Goal: Task Accomplishment & Management: Use online tool/utility

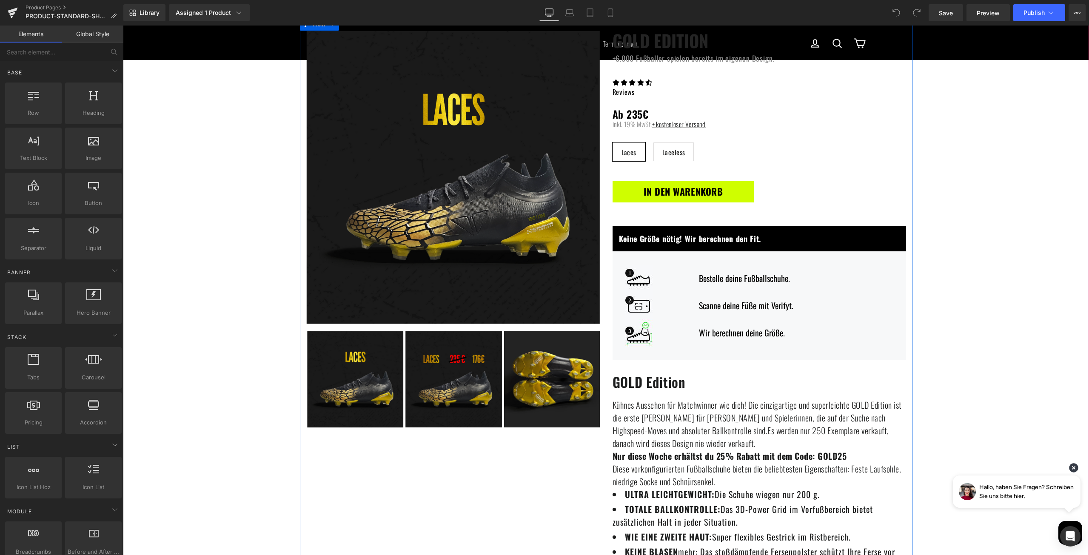
scroll to position [85, 0]
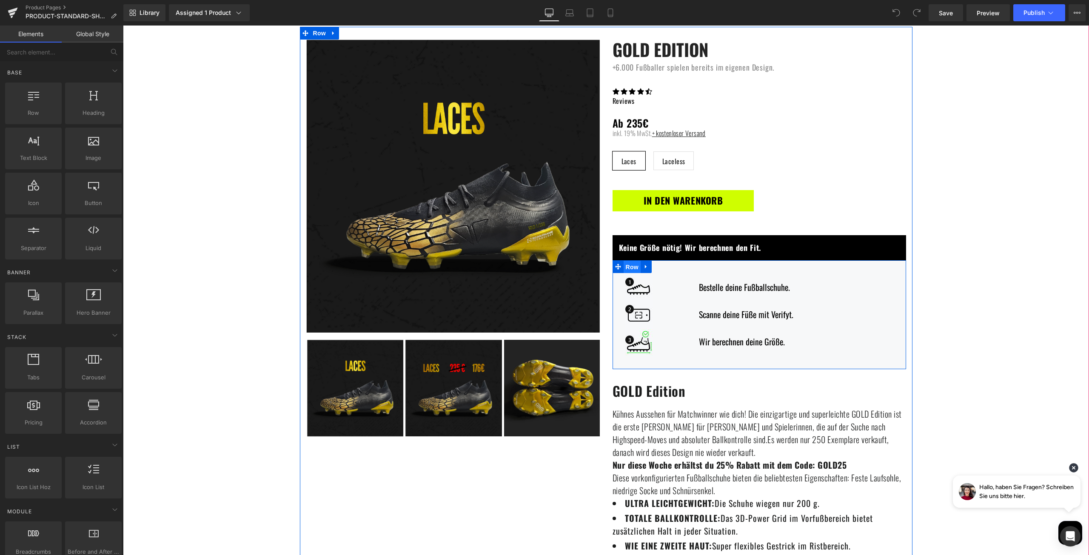
click at [627, 265] on span "Row" at bounding box center [631, 267] width 17 height 13
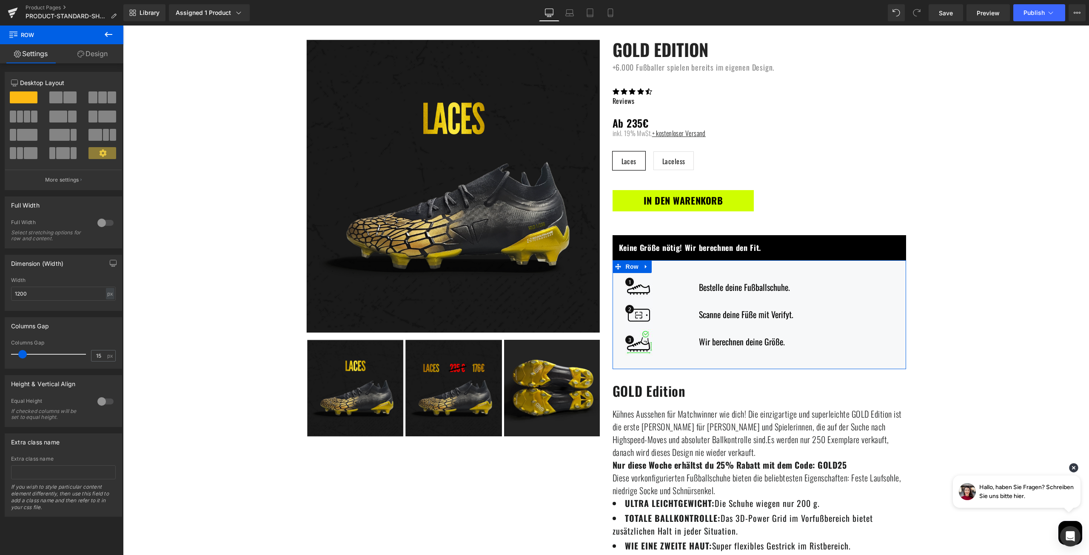
click at [93, 56] on link "Design" at bounding box center [93, 53] width 62 height 19
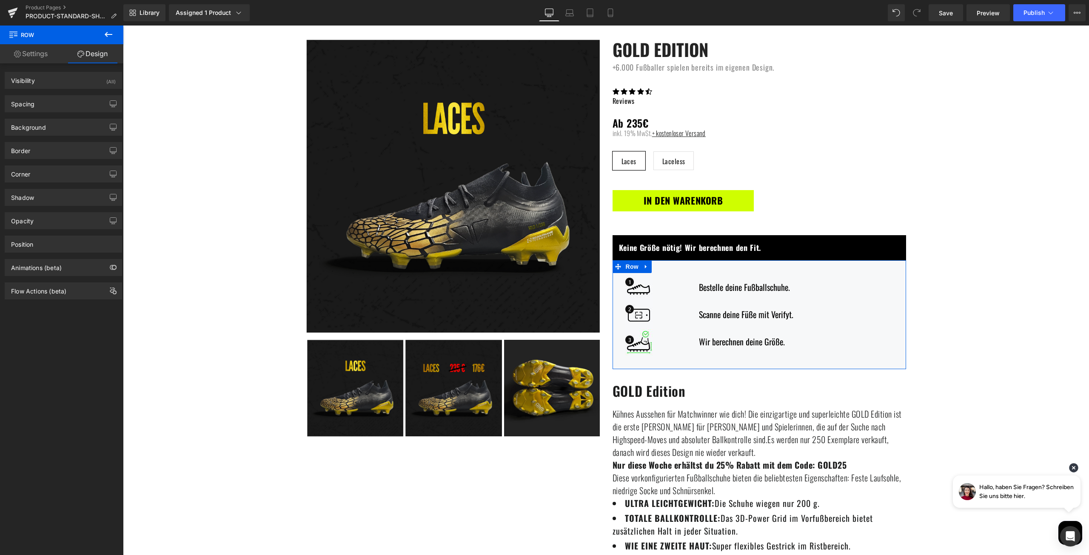
click at [40, 57] on link "Settings" at bounding box center [31, 53] width 62 height 19
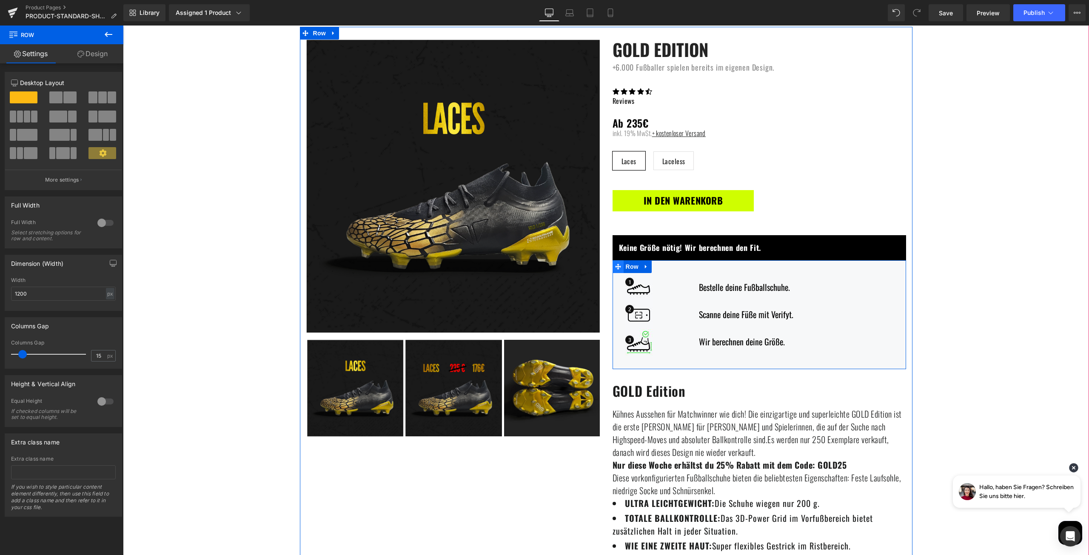
click at [615, 265] on icon at bounding box center [618, 266] width 6 height 6
click at [623, 265] on span "Row" at bounding box center [631, 266] width 17 height 13
click at [24, 51] on link "Settings" at bounding box center [31, 53] width 62 height 19
click at [99, 154] on icon at bounding box center [103, 153] width 8 height 8
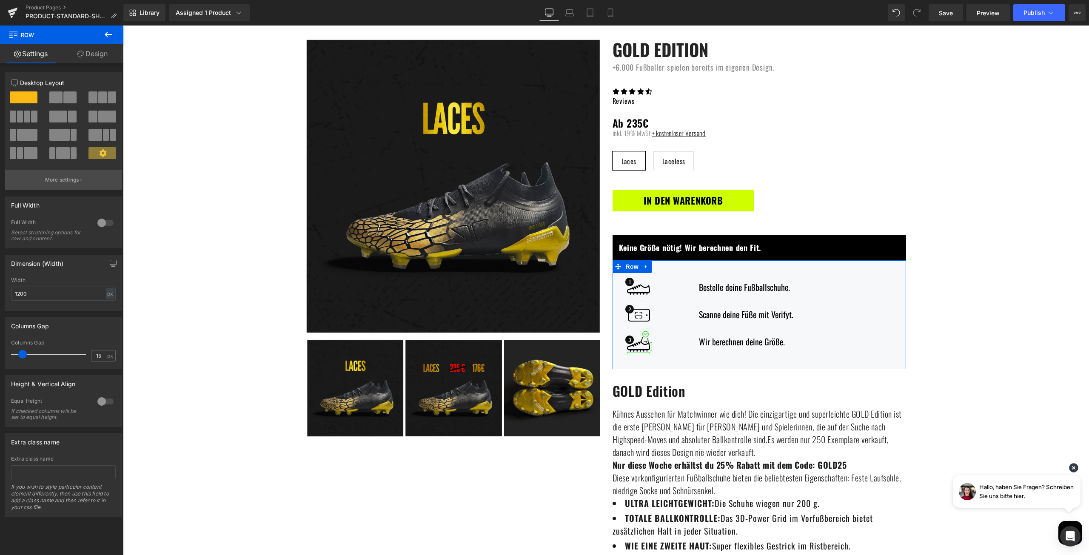
click at [69, 181] on p "More settings" at bounding box center [62, 180] width 34 height 8
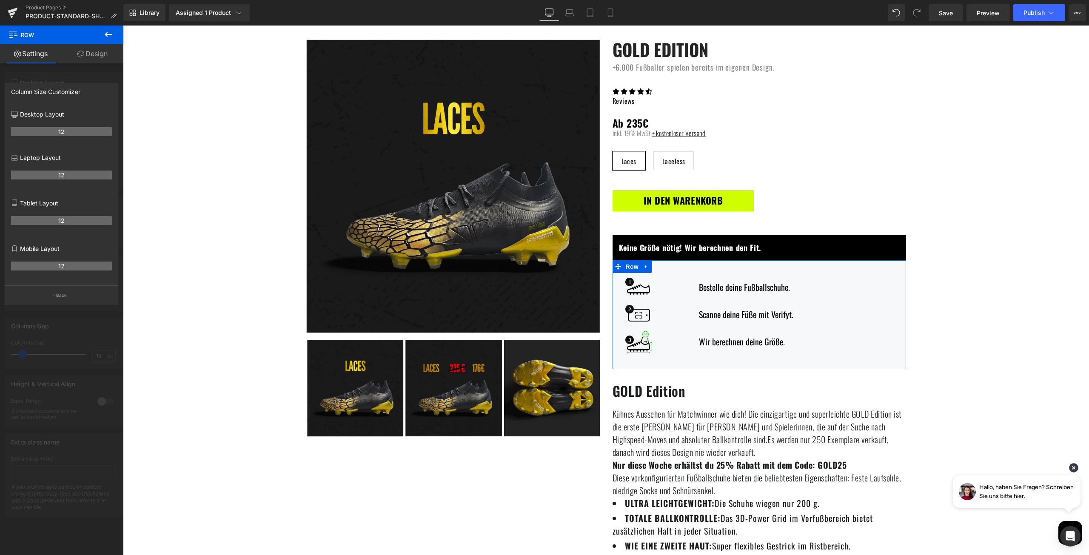
click at [60, 313] on div at bounding box center [61, 293] width 123 height 534
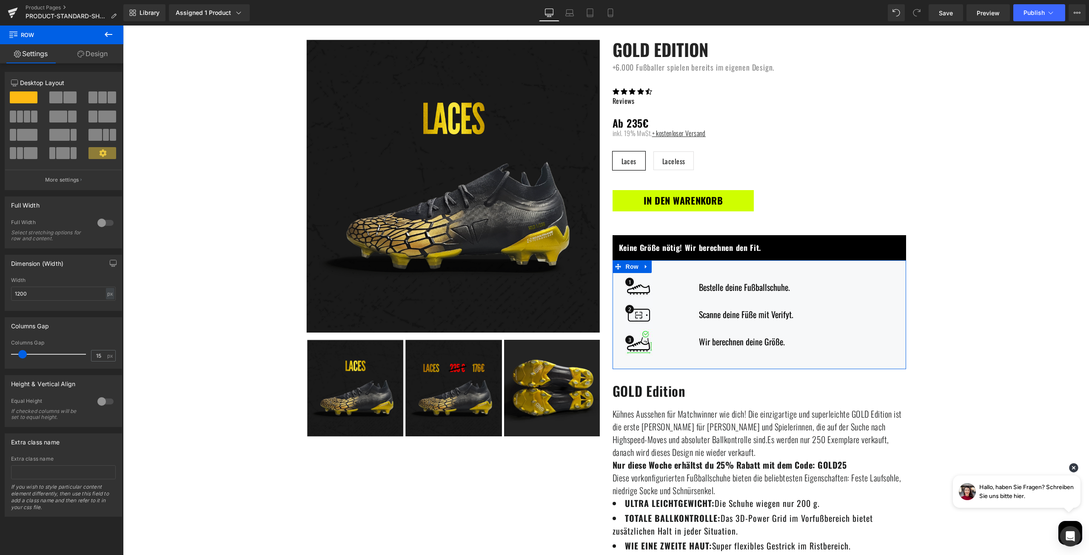
click at [95, 153] on span at bounding box center [102, 153] width 28 height 12
click at [78, 55] on icon at bounding box center [80, 54] width 7 height 7
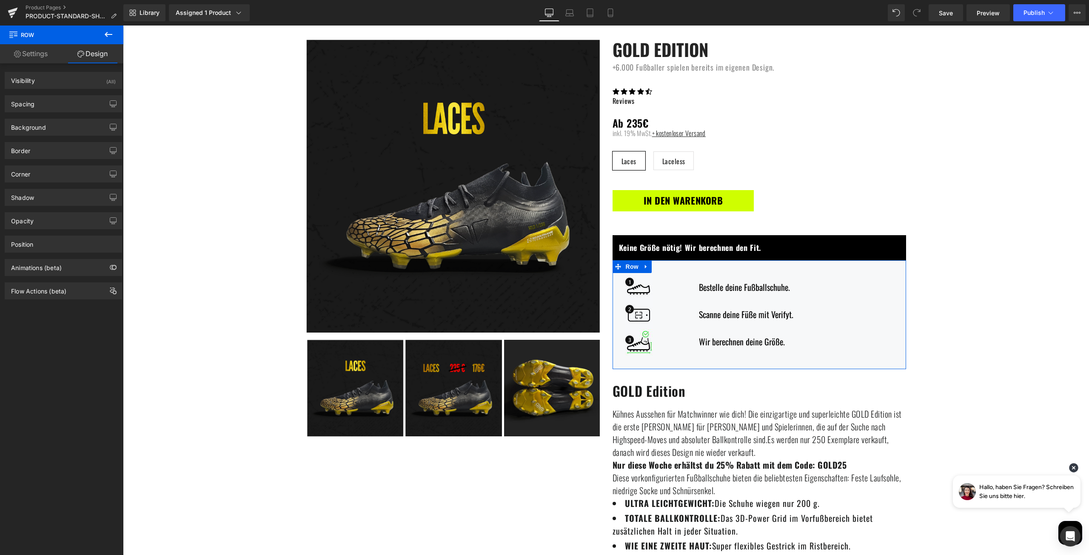
click at [26, 63] on link "Settings" at bounding box center [31, 53] width 62 height 19
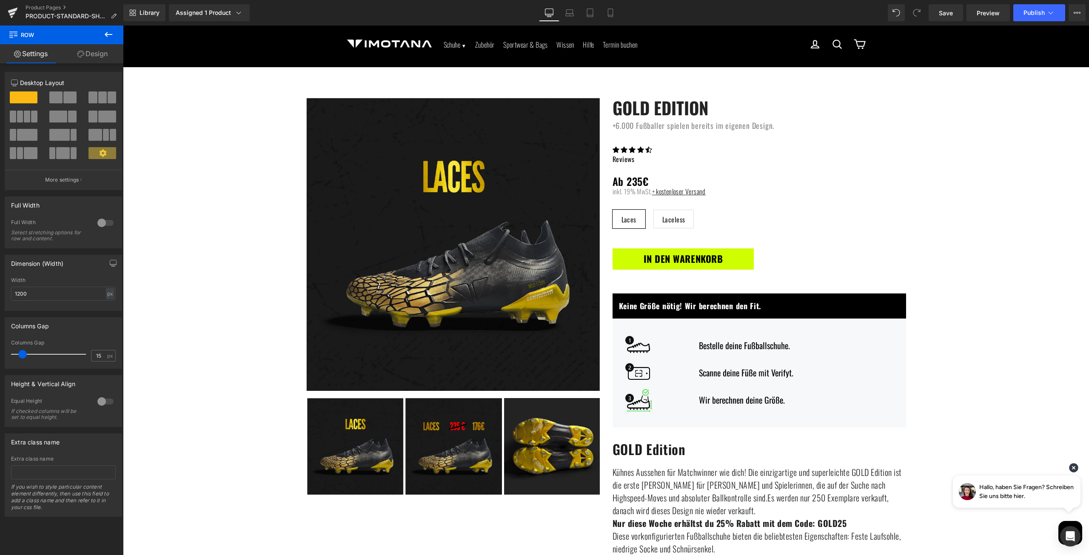
scroll to position [0, 0]
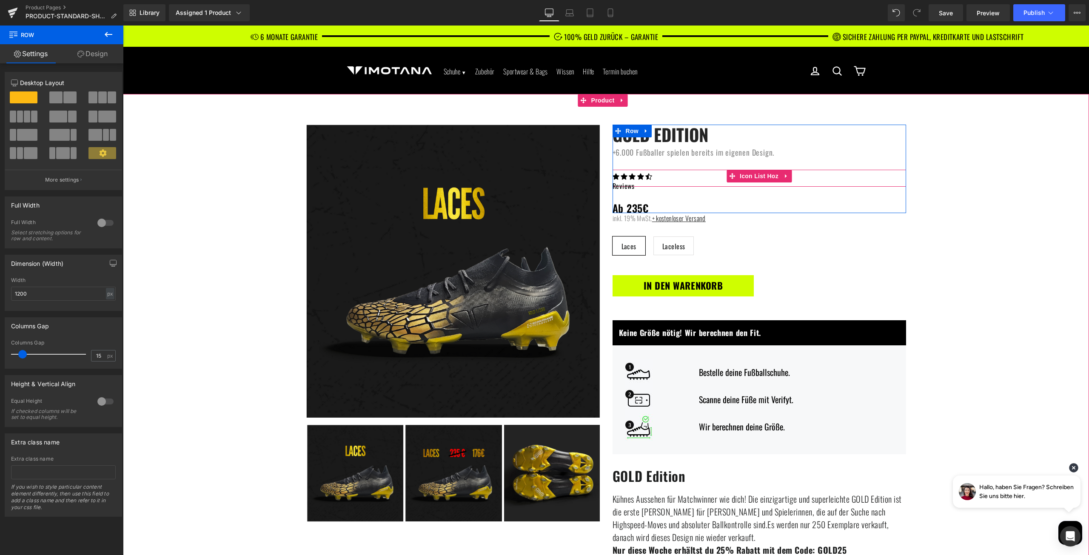
click at [686, 176] on ul "Icon Icon Icon Icon Icon" at bounding box center [758, 178] width 293 height 17
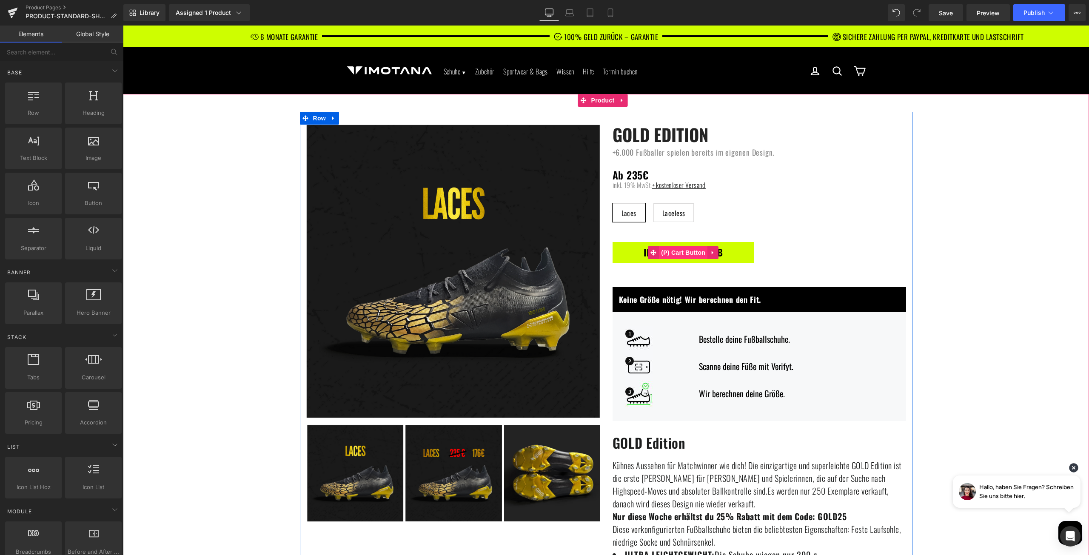
click at [675, 254] on span "(P) Cart Button" at bounding box center [683, 252] width 48 height 13
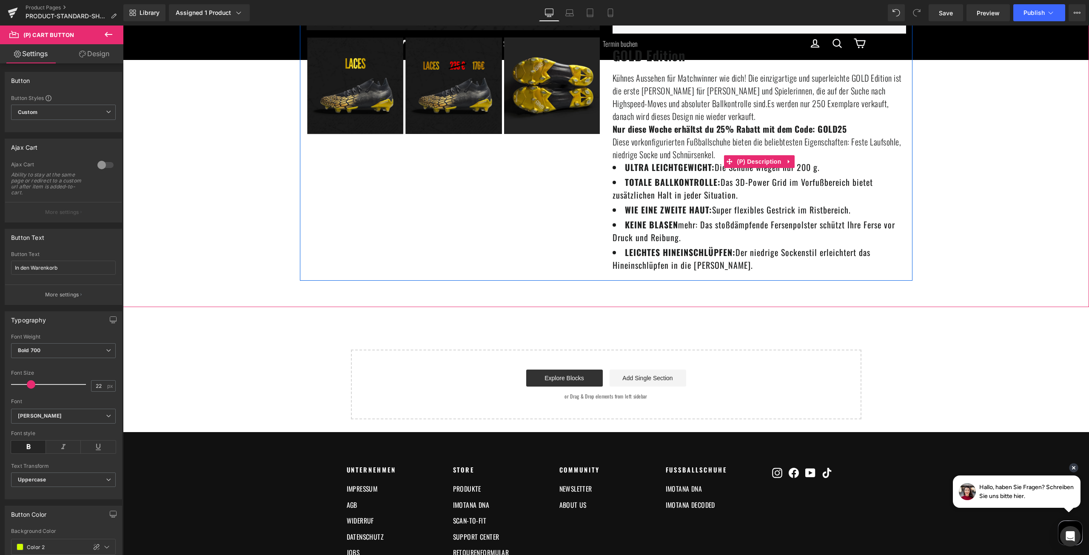
scroll to position [425, 0]
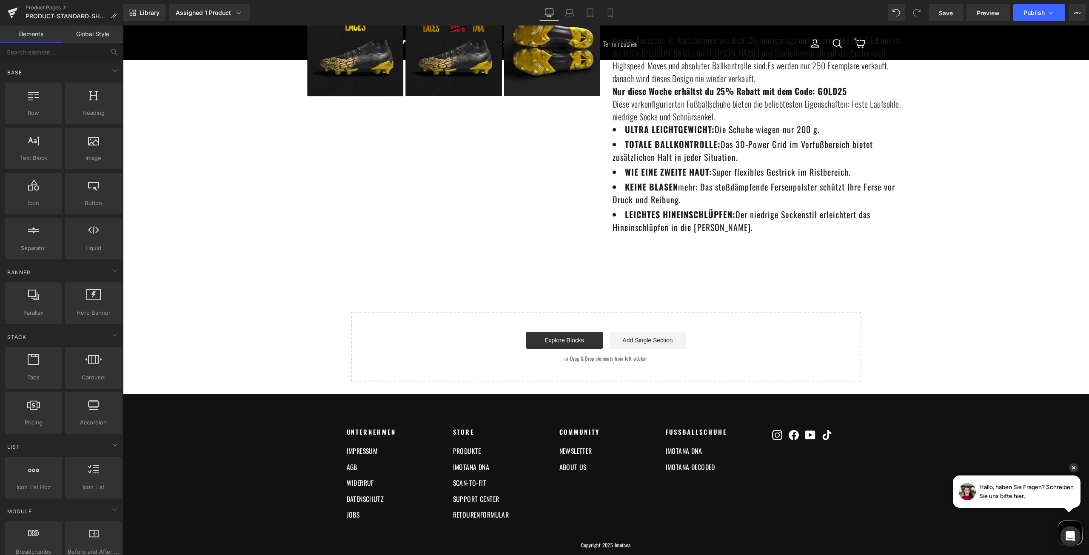
click at [627, 338] on link "Add Single Section" at bounding box center [647, 340] width 77 height 17
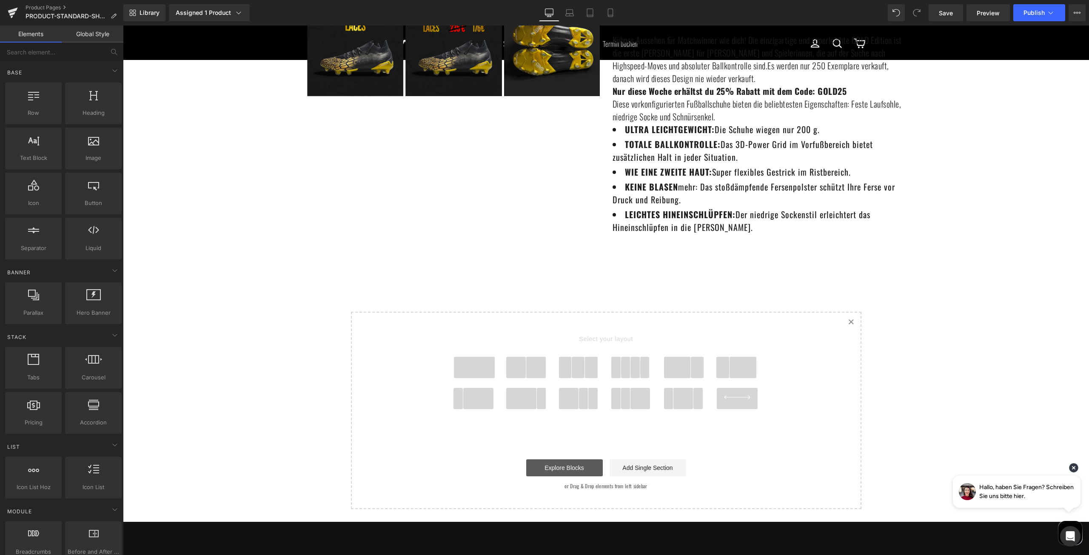
click at [578, 468] on link "Explore Blocks" at bounding box center [564, 467] width 77 height 17
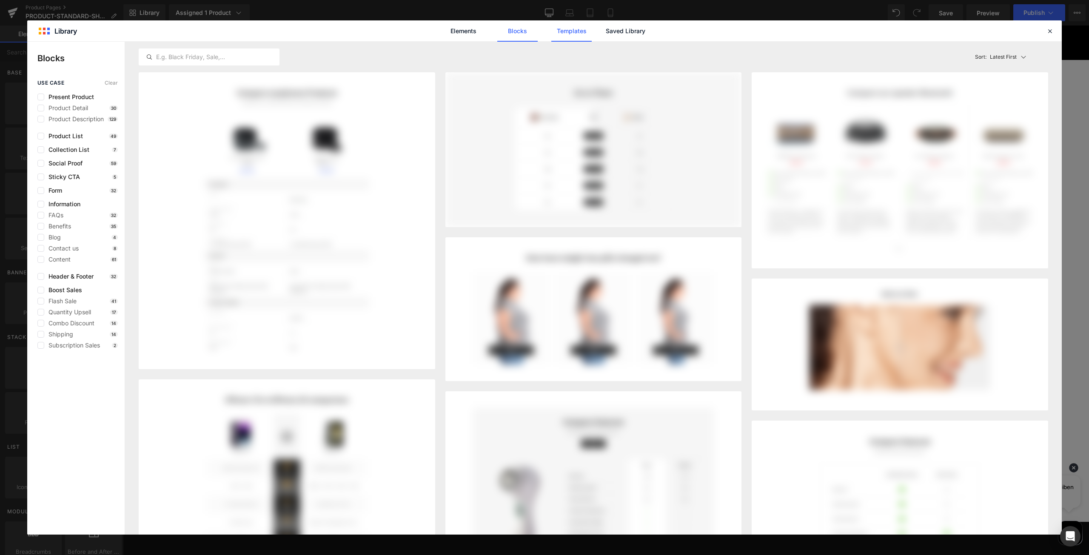
click at [572, 28] on link "Templates" at bounding box center [571, 30] width 40 height 21
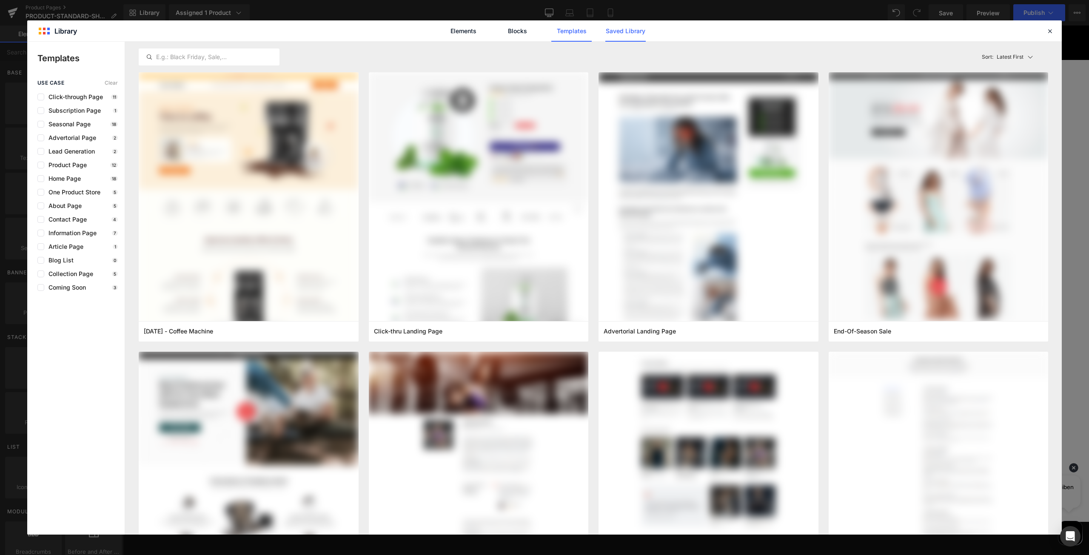
click at [624, 32] on link "Saved Library" at bounding box center [625, 30] width 40 height 21
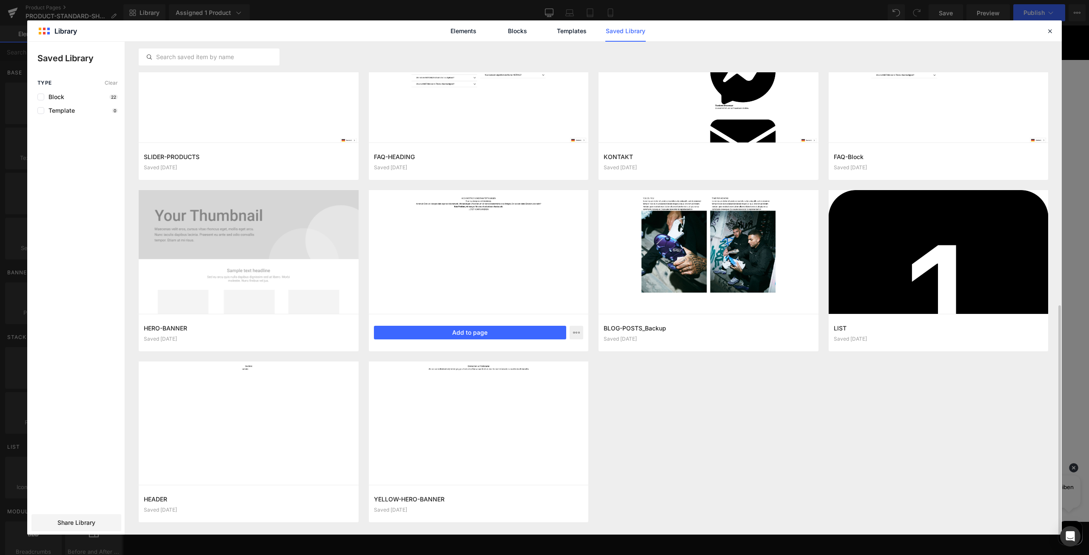
scroll to position [567, 0]
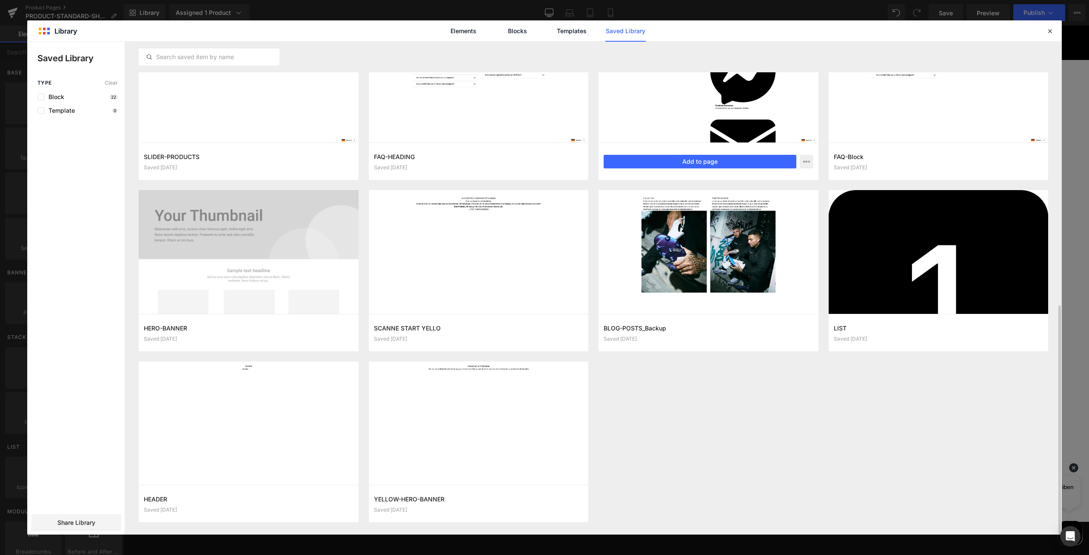
drag, startPoint x: 703, startPoint y: 446, endPoint x: 643, endPoint y: 219, distance: 234.8
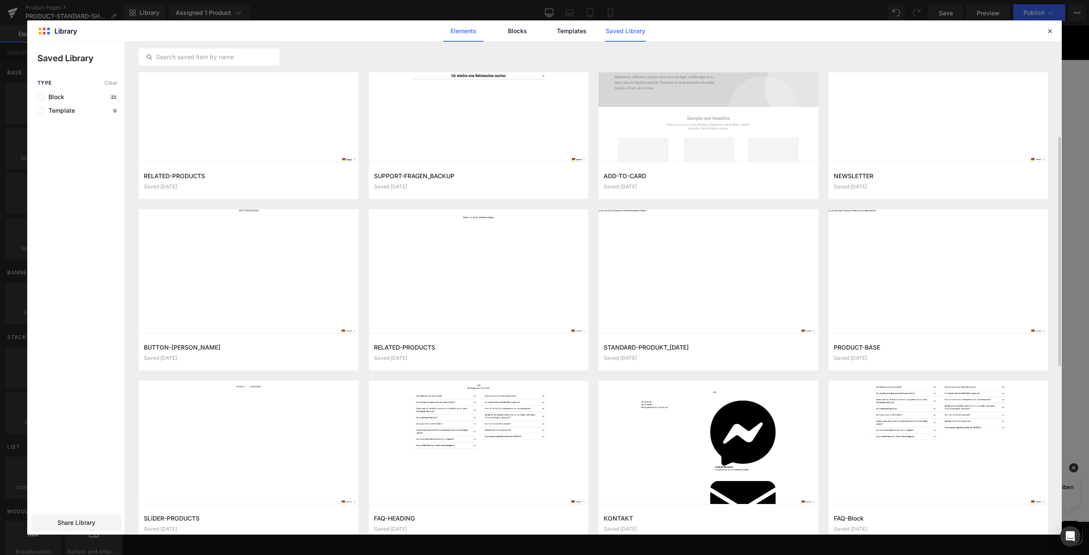
scroll to position [120, 0]
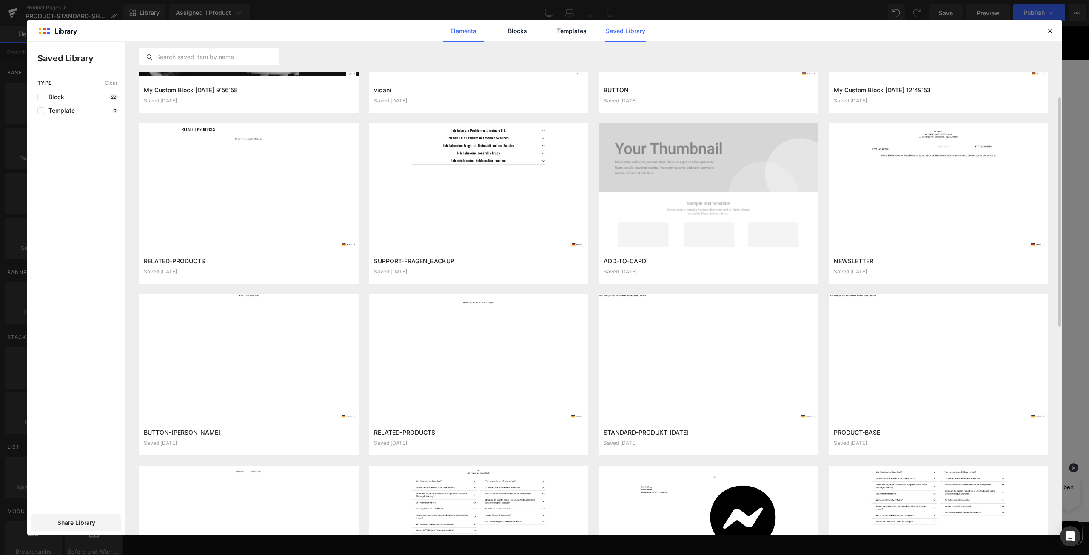
click at [551, 28] on link "Elements" at bounding box center [571, 30] width 40 height 21
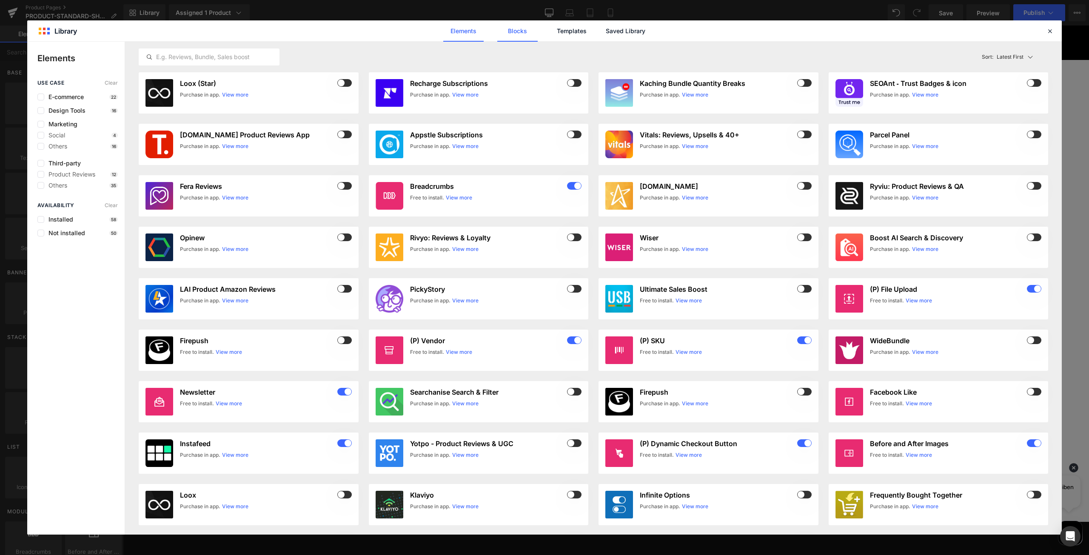
click at [605, 32] on link "Blocks" at bounding box center [625, 30] width 40 height 21
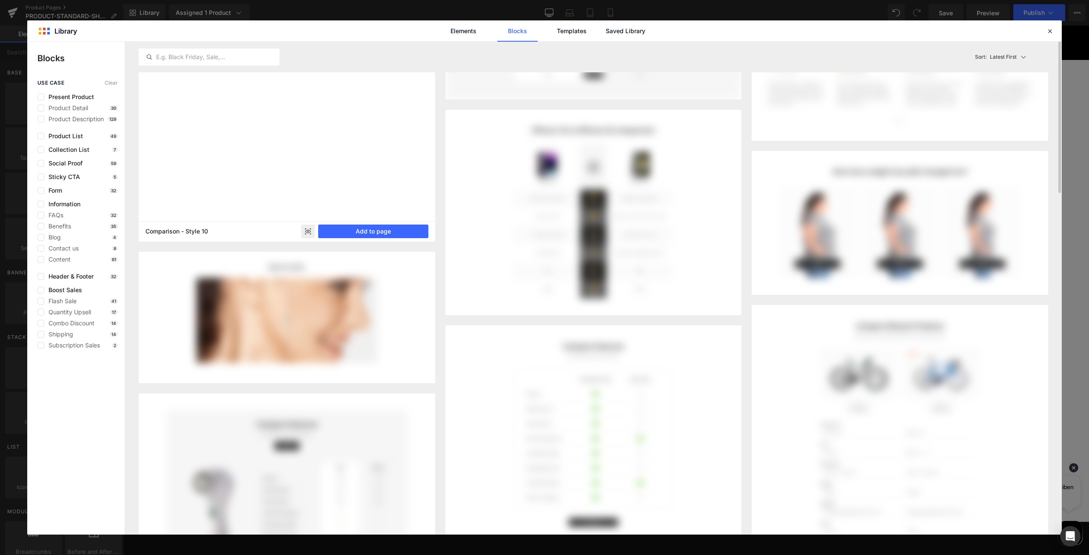
scroll to position [0, 0]
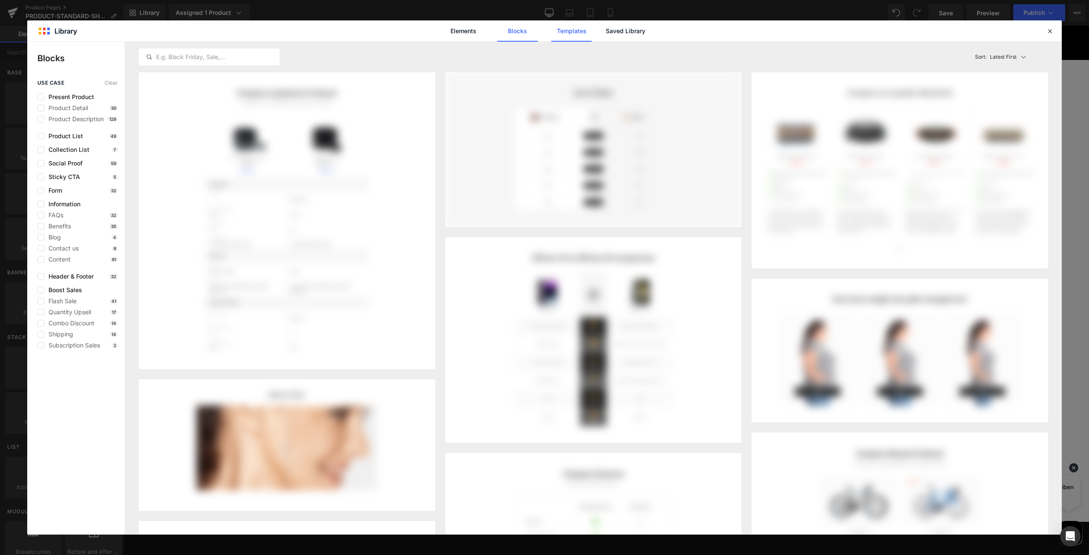
click at [570, 31] on link "Templates" at bounding box center [571, 30] width 40 height 21
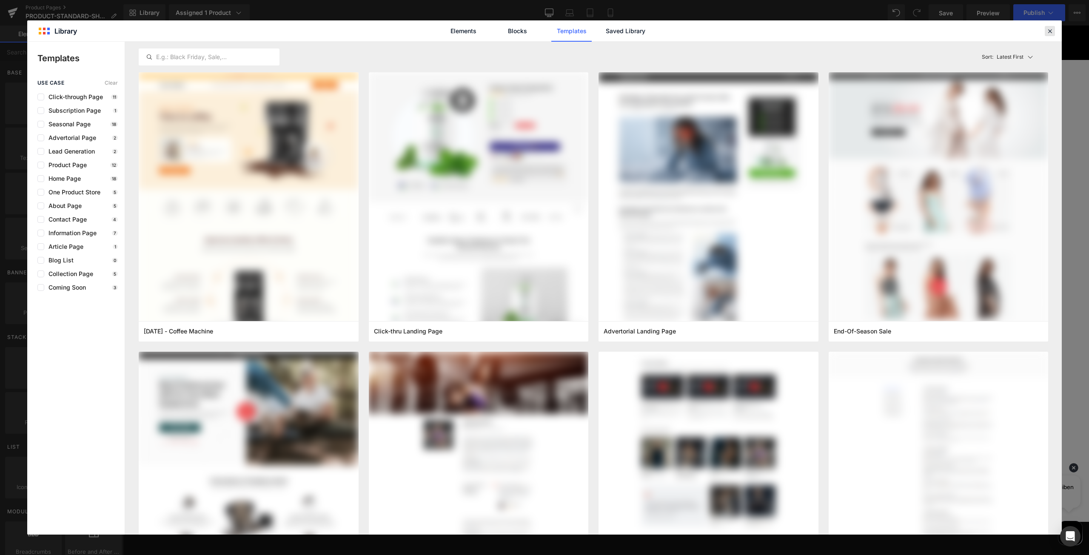
click at [1050, 31] on icon at bounding box center [1050, 31] width 8 height 8
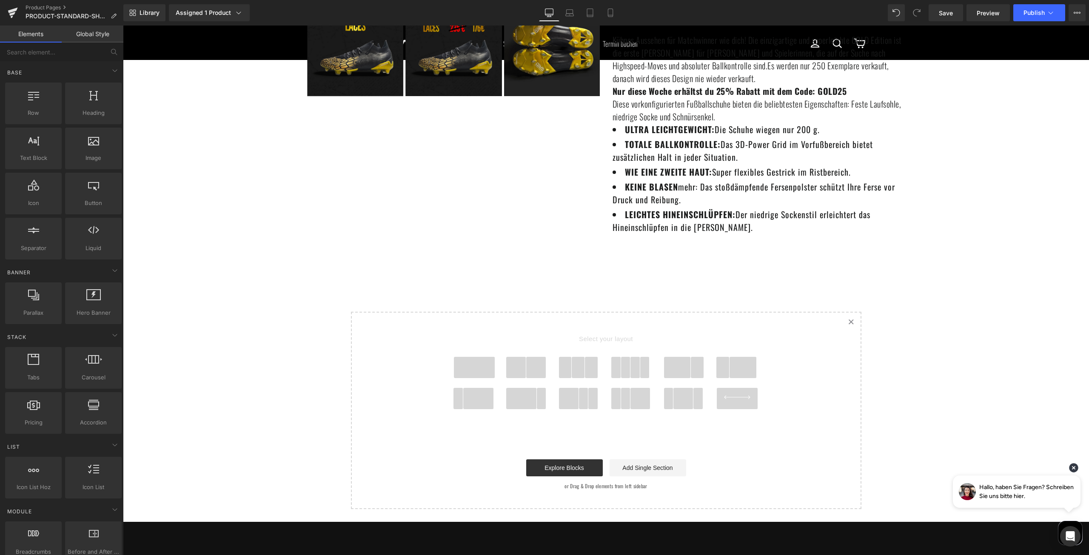
drag, startPoint x: 379, startPoint y: 352, endPoint x: 398, endPoint y: 376, distance: 30.6
click at [397, 377] on div "Select your layout" at bounding box center [606, 410] width 510 height 197
click at [848, 320] on icon "Created with Sketch." at bounding box center [851, 322] width 6 height 6
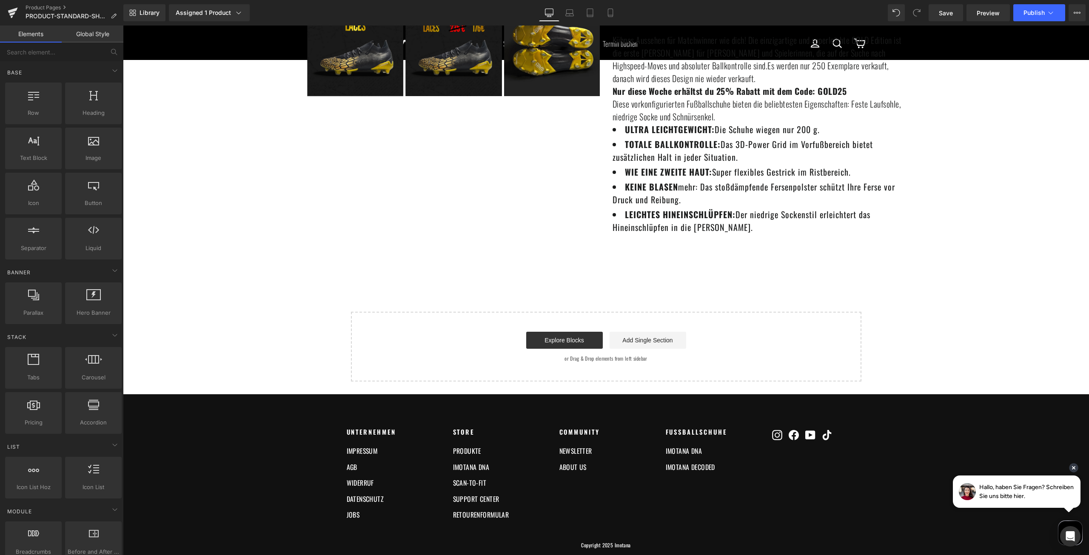
drag, startPoint x: 482, startPoint y: 342, endPoint x: 514, endPoint y: 354, distance: 34.6
click at [509, 354] on div "Start building your page Explore Blocks Add Single Section or Drag & Drop eleme…" at bounding box center [606, 347] width 509 height 68
drag, startPoint x: 577, startPoint y: 358, endPoint x: 547, endPoint y: 355, distance: 29.5
click at [547, 355] on div "Start building your page Explore Blocks Add Single Section or Drag & Drop eleme…" at bounding box center [606, 347] width 509 height 68
drag, startPoint x: 400, startPoint y: 320, endPoint x: 369, endPoint y: 318, distance: 31.2
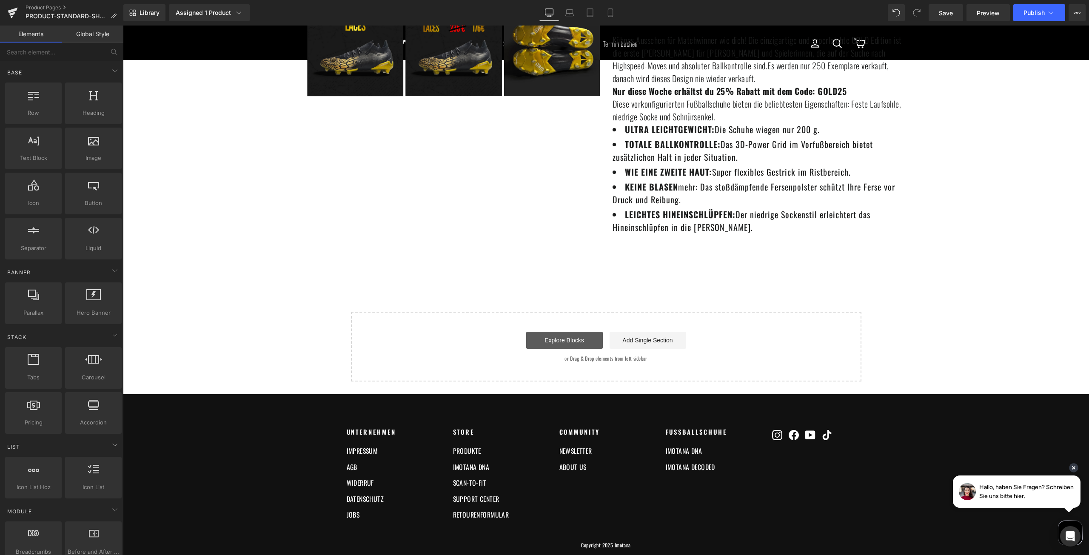
drag, startPoint x: 369, startPoint y: 318, endPoint x: 556, endPoint y: 334, distance: 187.9
drag, startPoint x: 556, startPoint y: 334, endPoint x: 514, endPoint y: 297, distance: 56.1
click at [512, 311] on div "Sale Off (P) Image ‹ ›" at bounding box center [606, 25] width 966 height 713
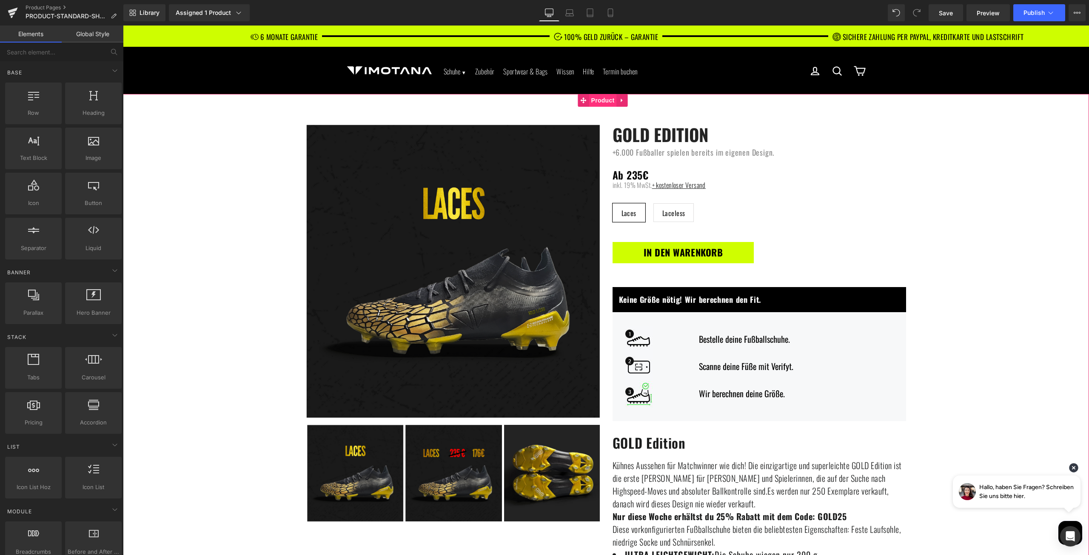
click at [592, 100] on span "Product" at bounding box center [603, 100] width 28 height 13
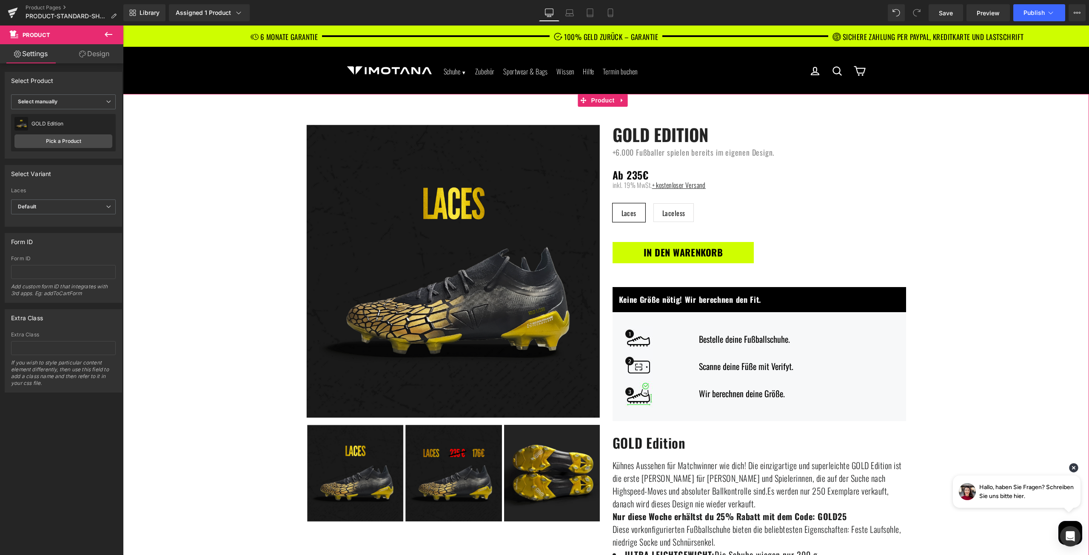
click at [85, 56] on link "Design" at bounding box center [94, 53] width 62 height 19
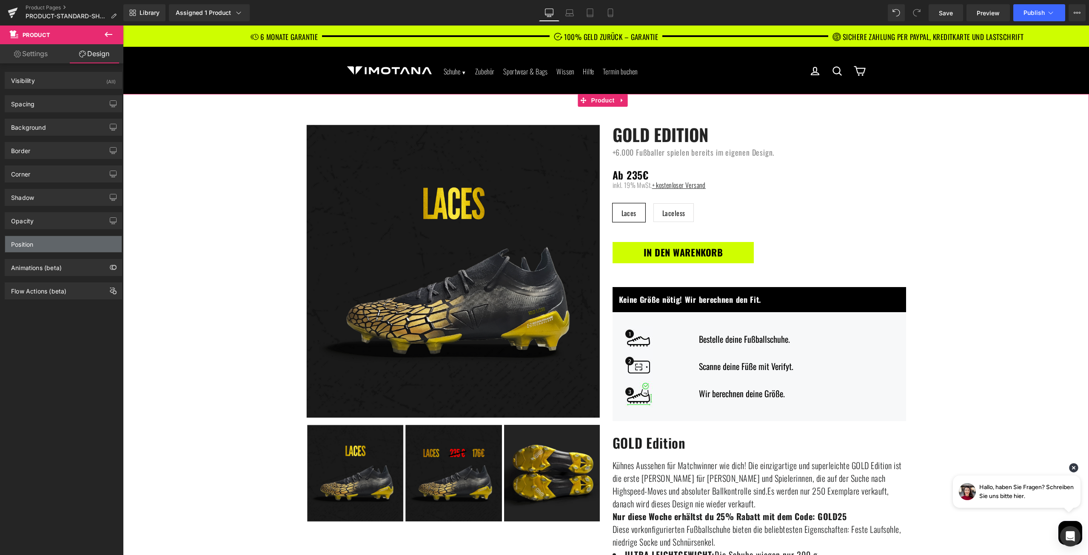
click at [35, 245] on div "Position" at bounding box center [63, 244] width 117 height 16
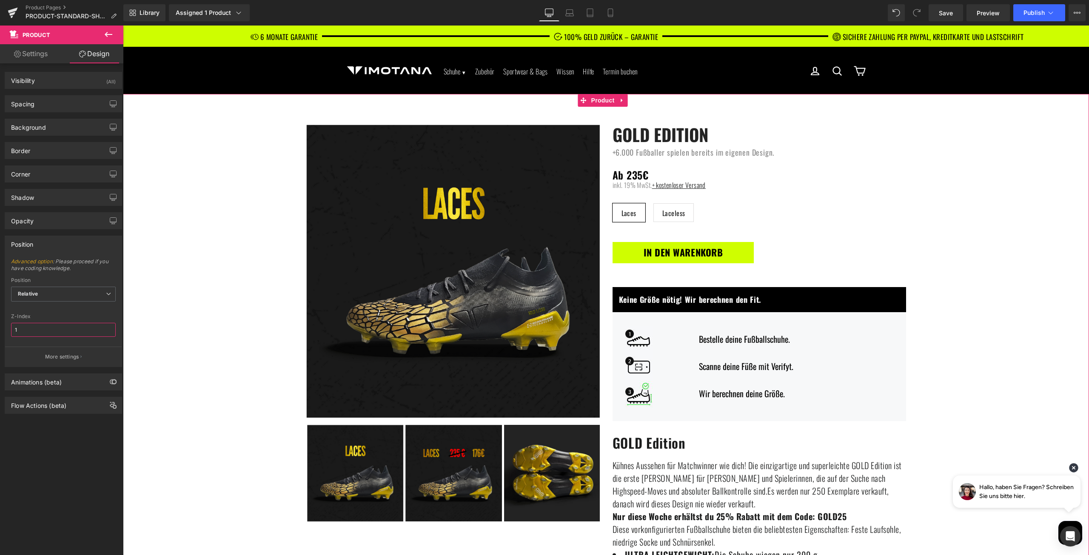
click at [23, 332] on input "1" at bounding box center [63, 330] width 105 height 14
type input "0"
click at [1039, 9] on span "Publish" at bounding box center [1033, 12] width 21 height 7
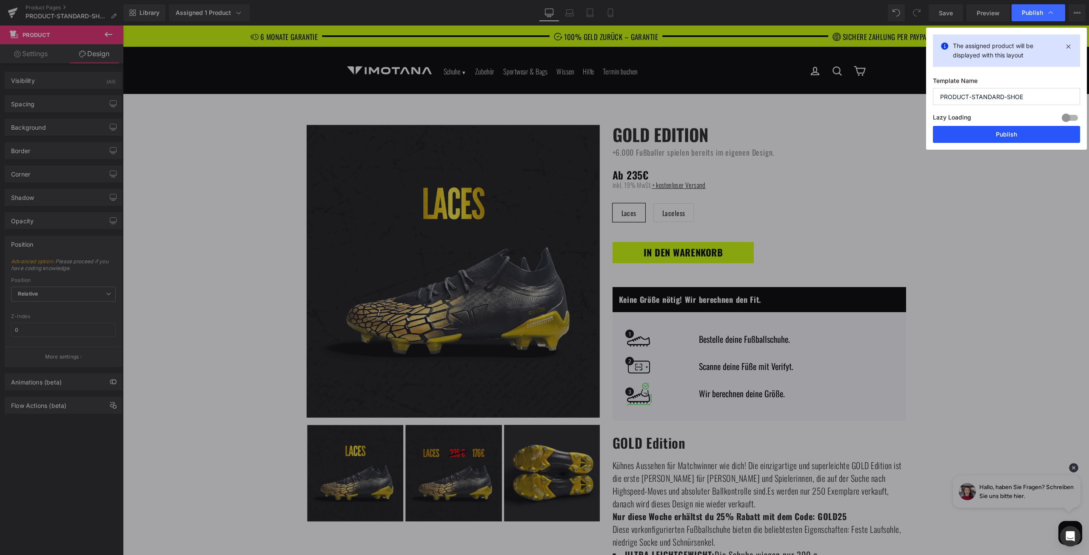
click at [1005, 134] on button "Publish" at bounding box center [1006, 134] width 147 height 17
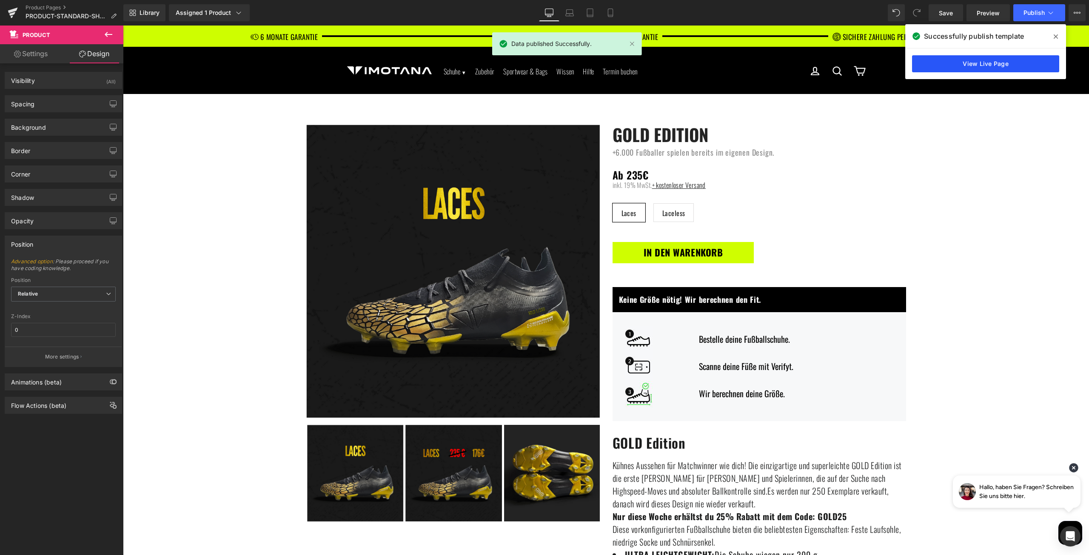
click at [985, 64] on link "View Live Page" at bounding box center [985, 63] width 147 height 17
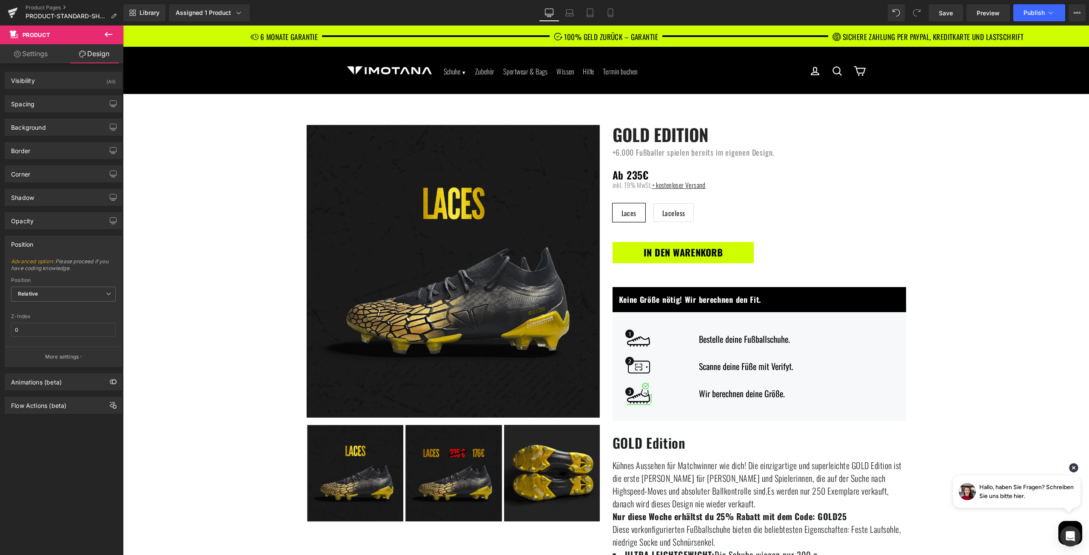
click at [103, 33] on button at bounding box center [109, 35] width 30 height 19
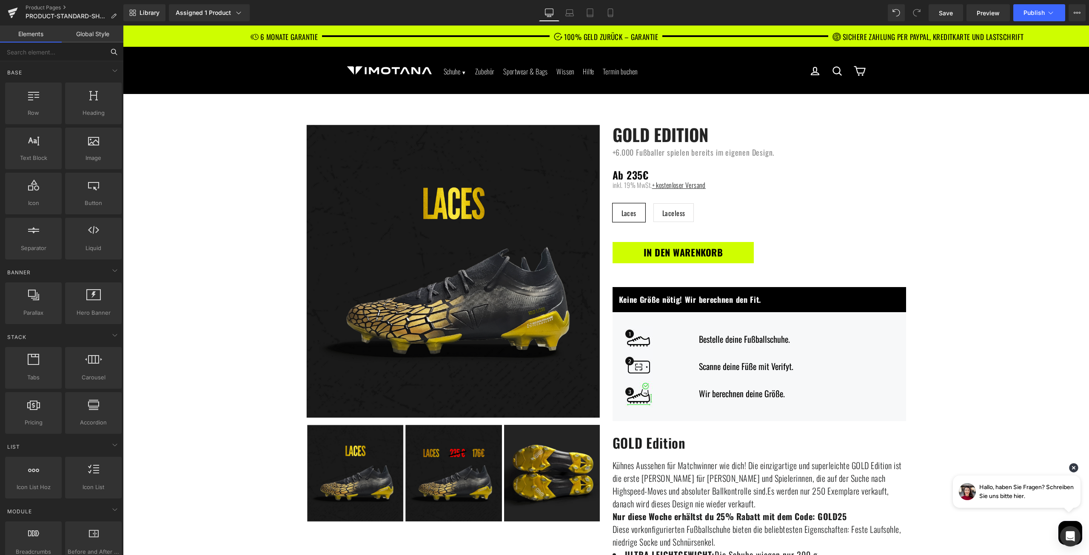
click at [60, 55] on input "text" at bounding box center [52, 52] width 105 height 19
type input "g"
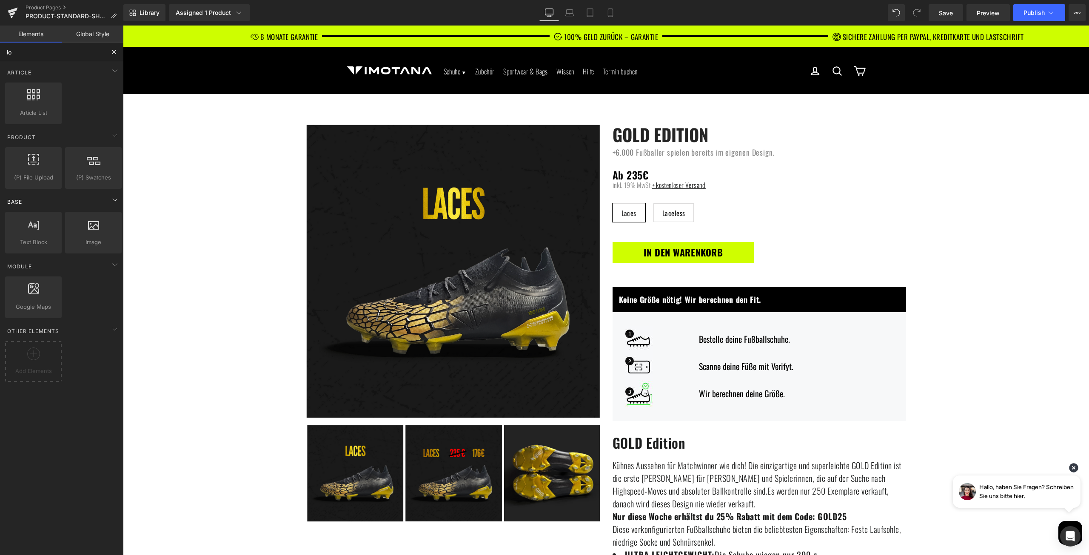
type input "l"
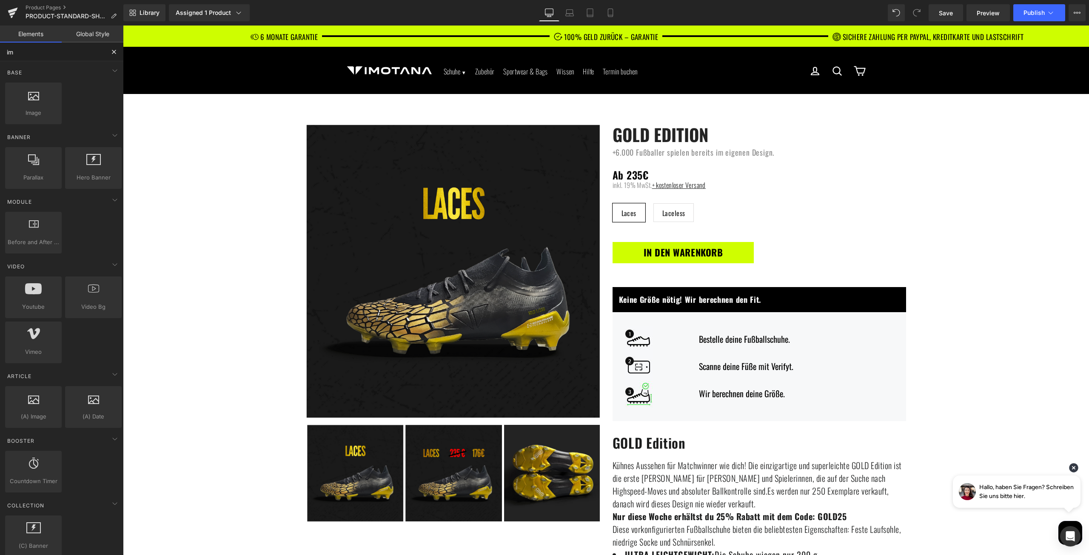
click at [37, 54] on input "im" at bounding box center [52, 52] width 105 height 19
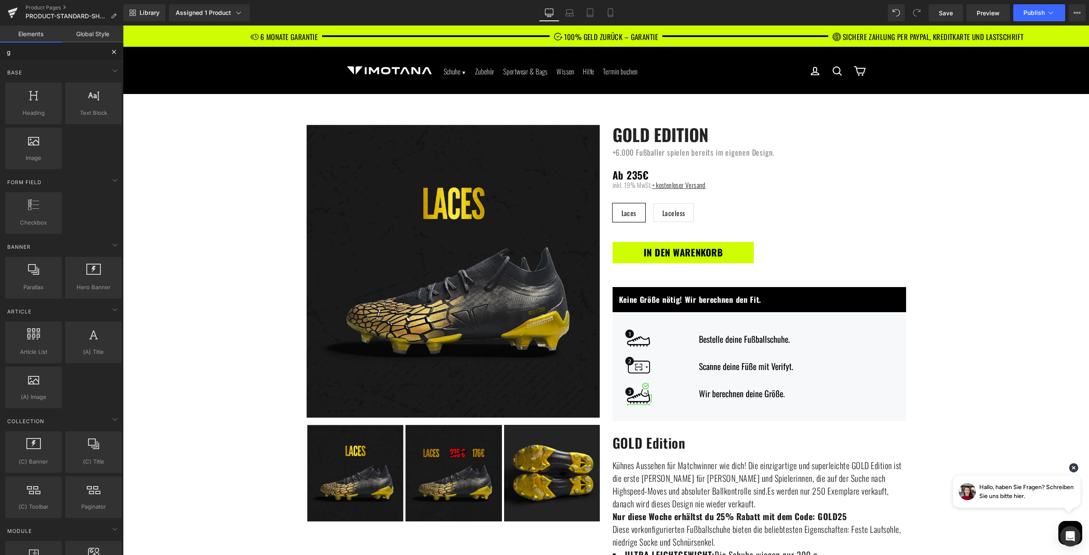
type input "ga"
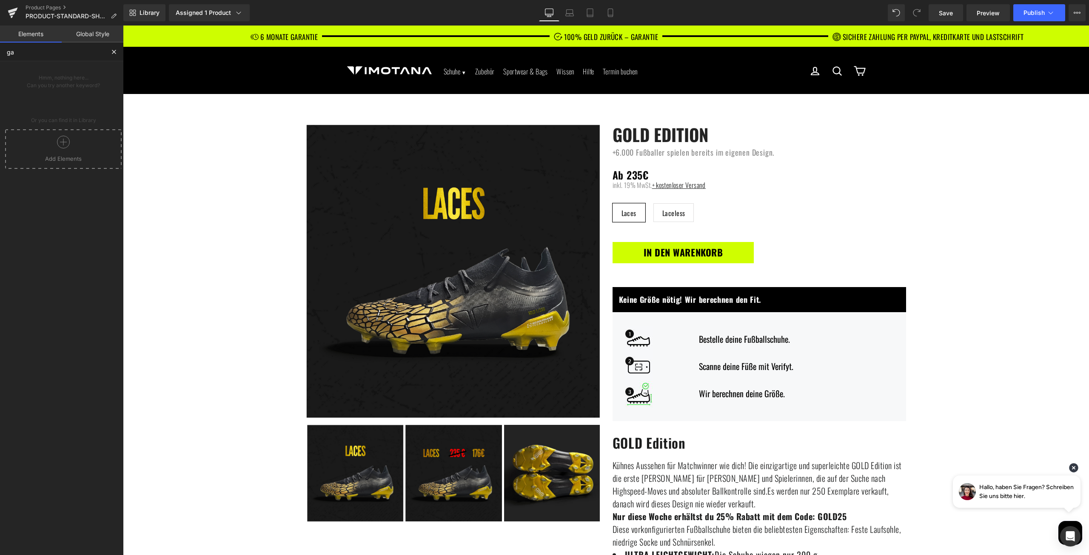
click at [37, 52] on input "ga" at bounding box center [52, 52] width 105 height 19
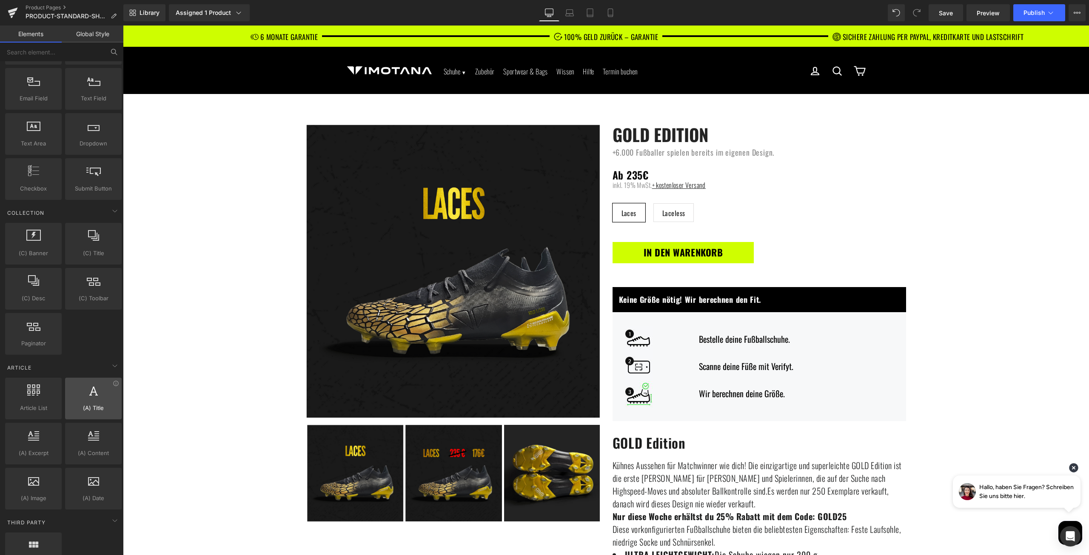
scroll to position [1427, 0]
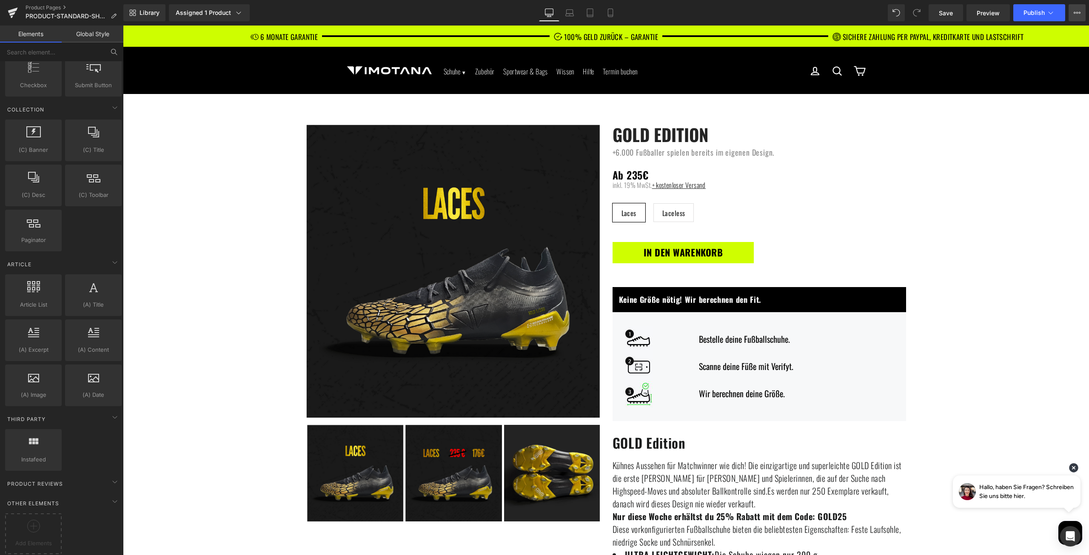
click at [1072, 7] on button "View Live Page View with current Template Save Template to Library Schedule Pub…" at bounding box center [1076, 12] width 17 height 17
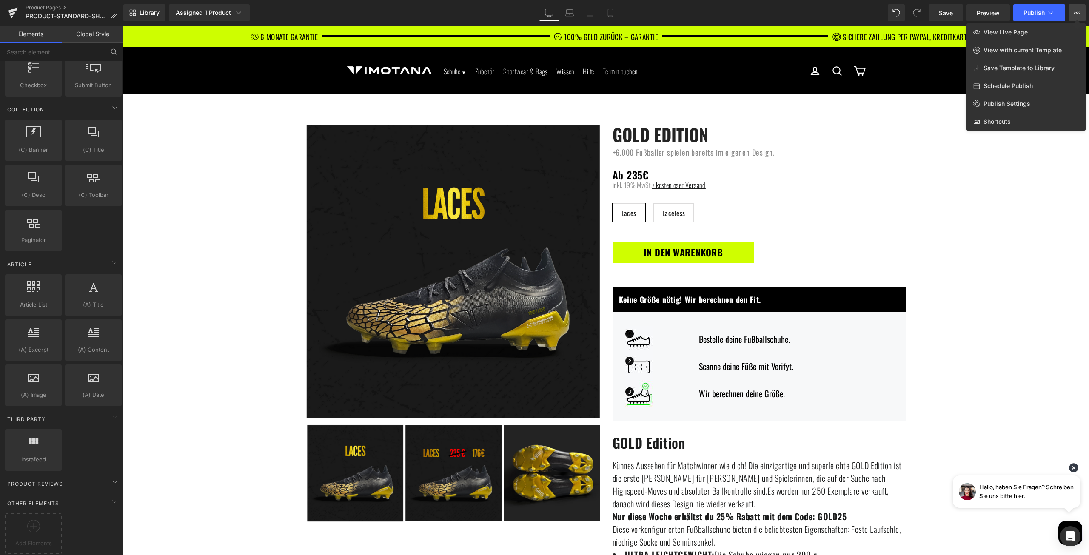
click at [1075, 7] on button "View Live Page View with current Template Save Template to Library Schedule Pub…" at bounding box center [1076, 12] width 17 height 17
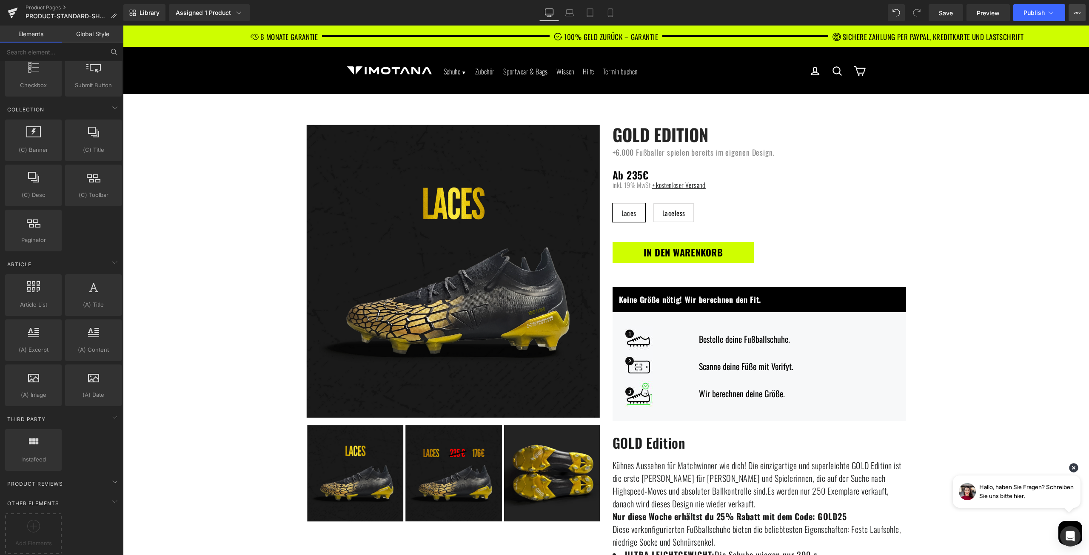
click at [1072, 10] on button "View Live Page View with current Template Save Template to Library Schedule Pub…" at bounding box center [1076, 12] width 17 height 17
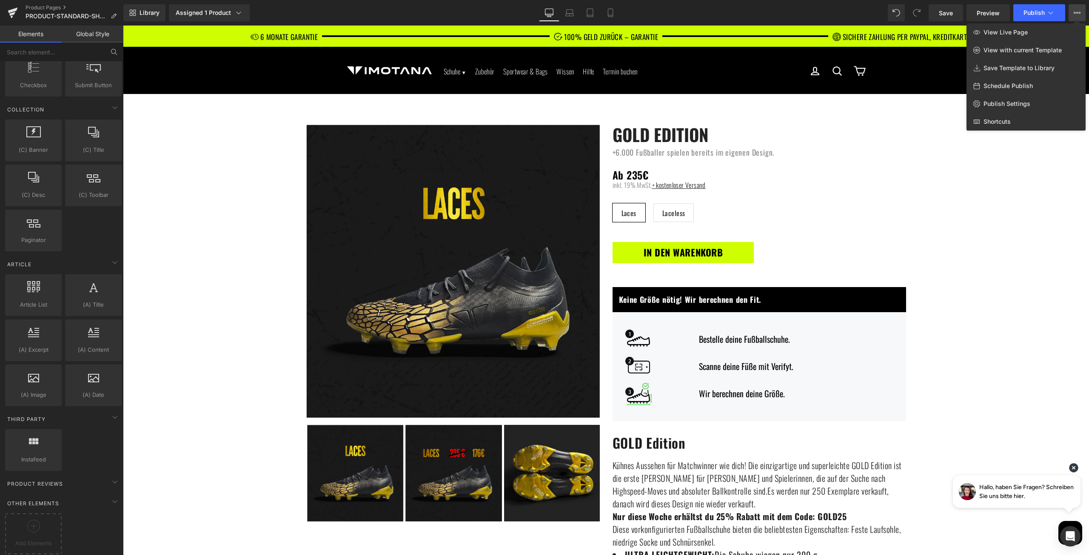
click at [1072, 10] on button "View Live Page View with current Template Save Template to Library Schedule Pub…" at bounding box center [1076, 12] width 17 height 17
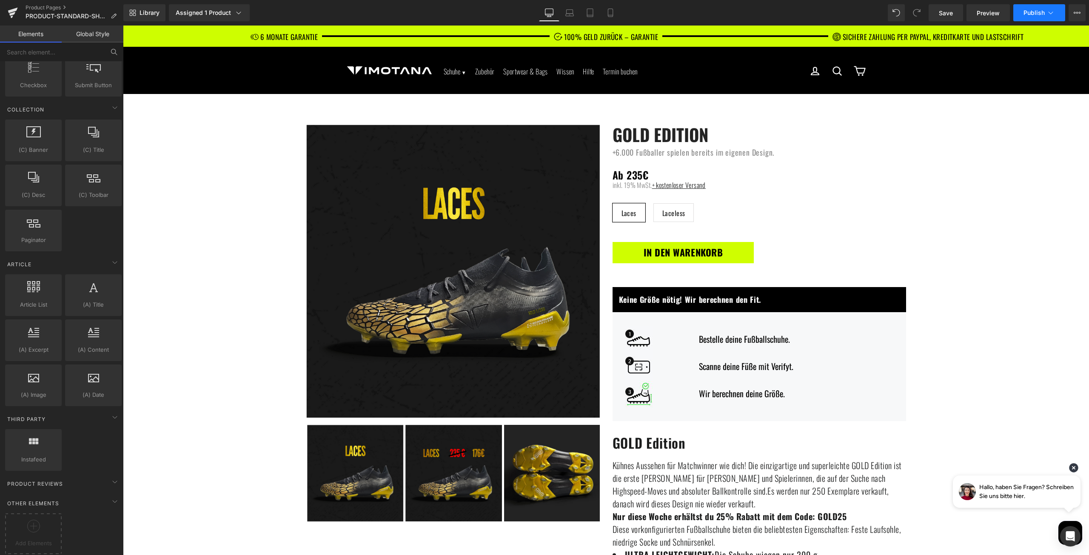
click at [1056, 9] on button "Publish" at bounding box center [1039, 12] width 52 height 17
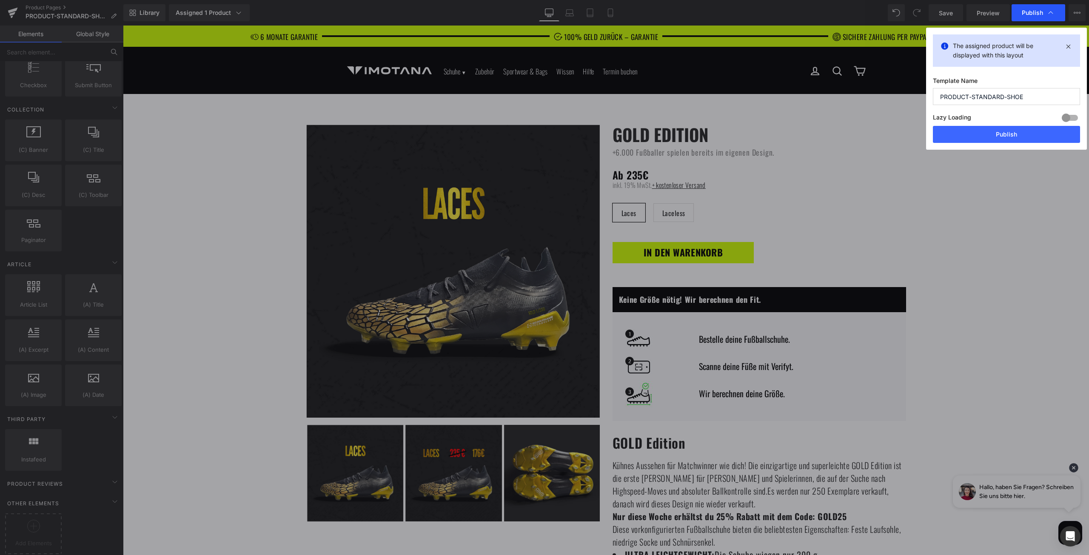
click at [1055, 10] on div "Publish" at bounding box center [1038, 12] width 54 height 17
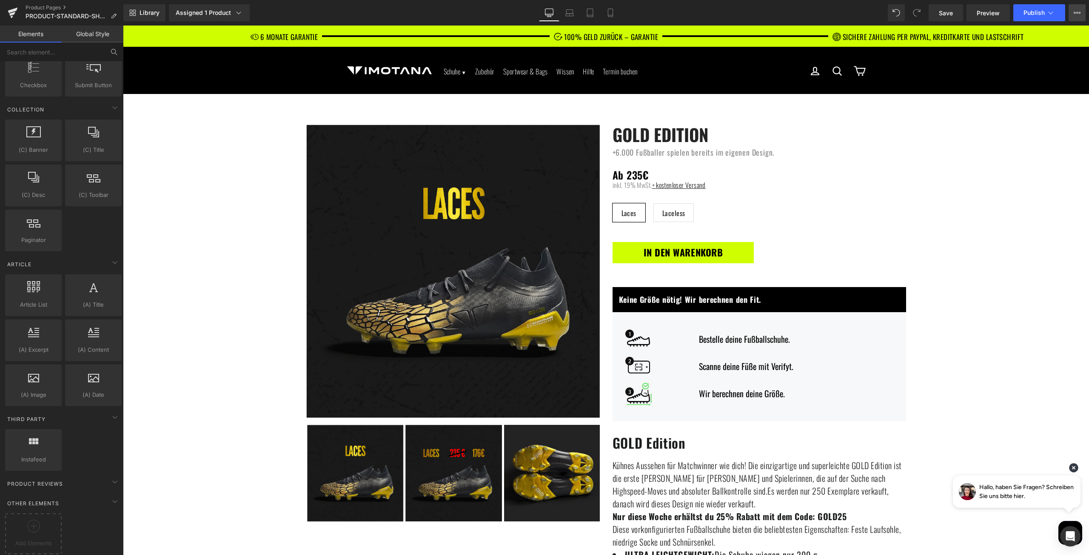
click at [1076, 11] on icon at bounding box center [1076, 12] width 7 height 7
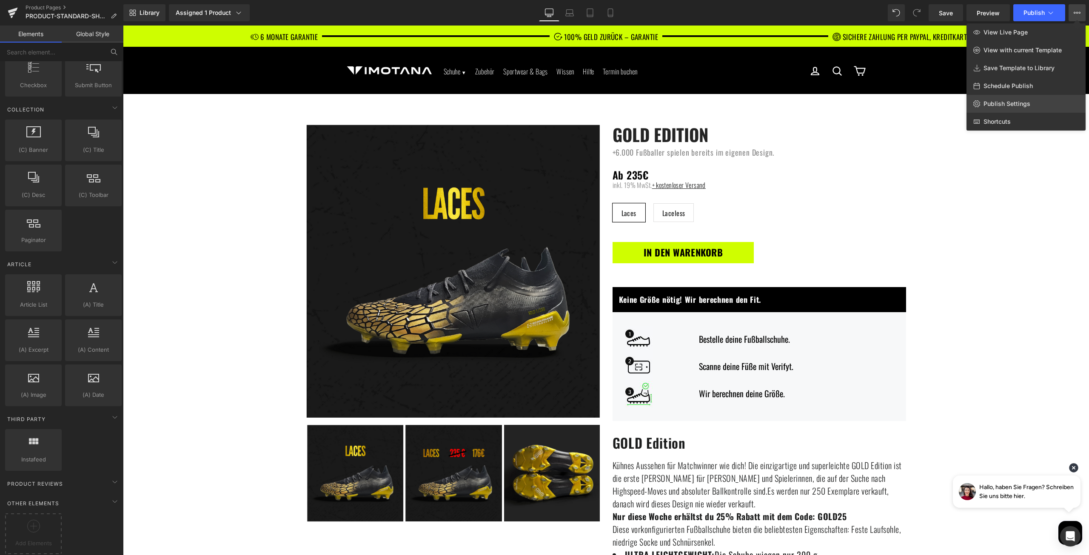
click at [1004, 98] on link "Publish Settings" at bounding box center [1025, 104] width 119 height 18
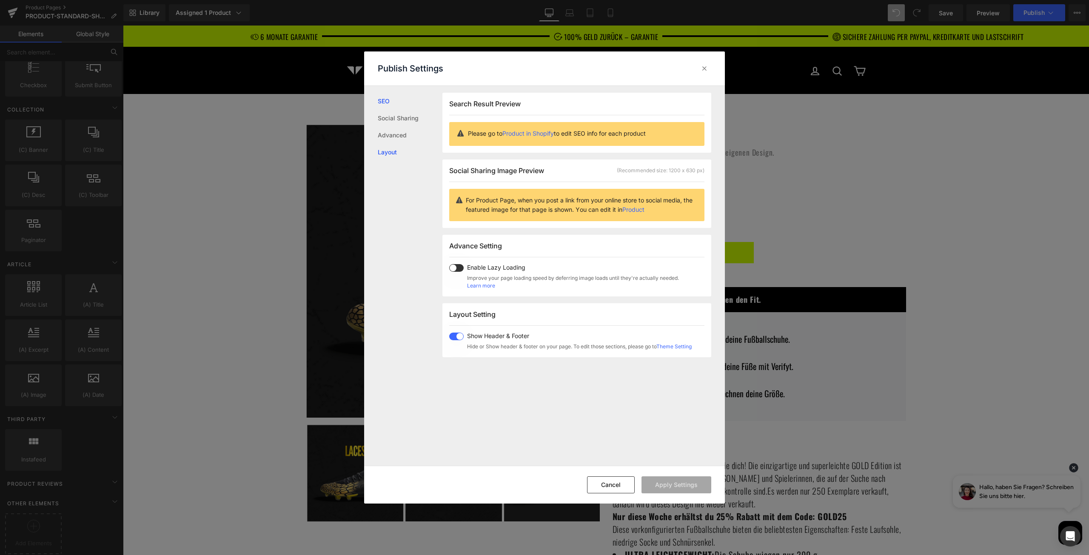
click at [389, 148] on link "Layout" at bounding box center [410, 152] width 65 height 17
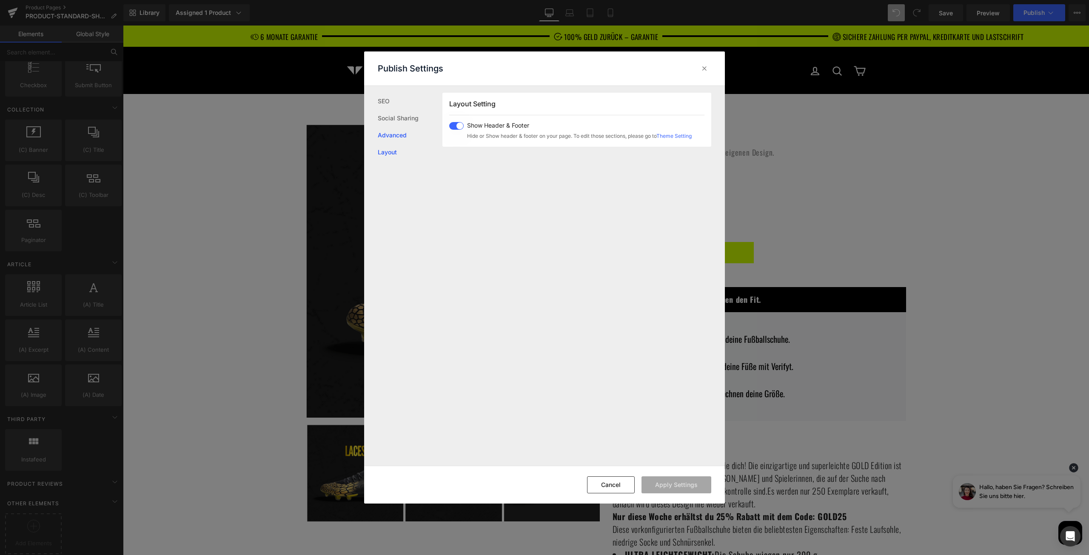
click at [391, 134] on link "Advanced" at bounding box center [410, 135] width 65 height 17
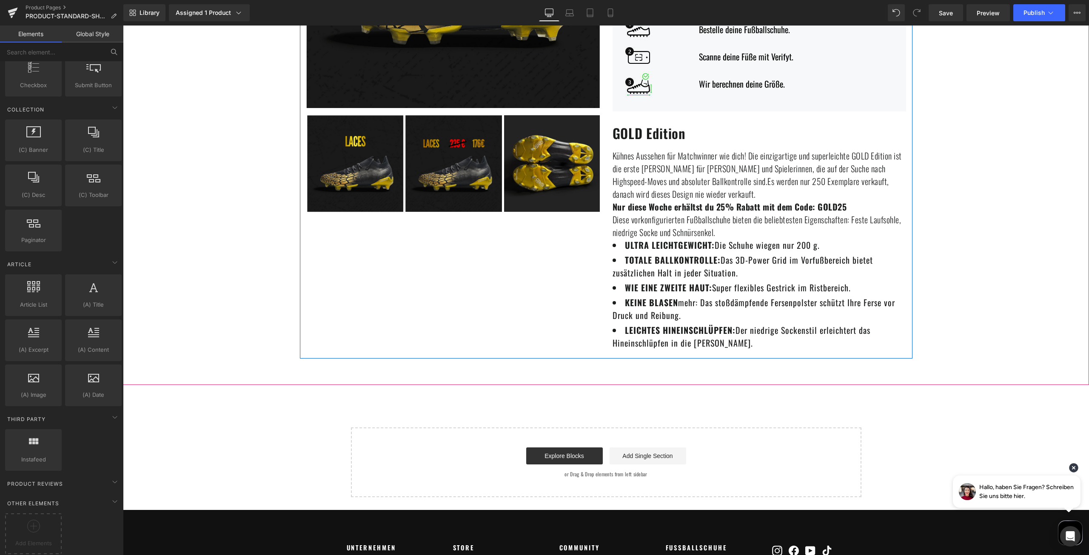
scroll to position [340, 0]
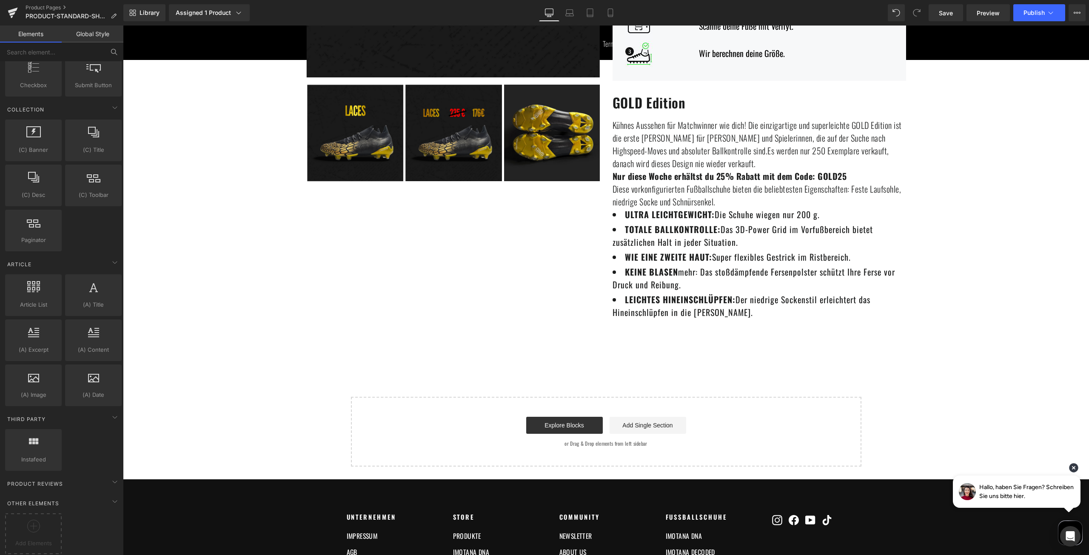
drag, startPoint x: 1075, startPoint y: 23, endPoint x: 1074, endPoint y: 17, distance: 5.7
click at [1075, 23] on div "Library Assigned 1 Product Product Preview anglerfox test spo product Manage as…" at bounding box center [605, 13] width 965 height 26
click at [1074, 17] on button "View Live Page View with current Template Save Template to Library Schedule Pub…" at bounding box center [1076, 12] width 17 height 17
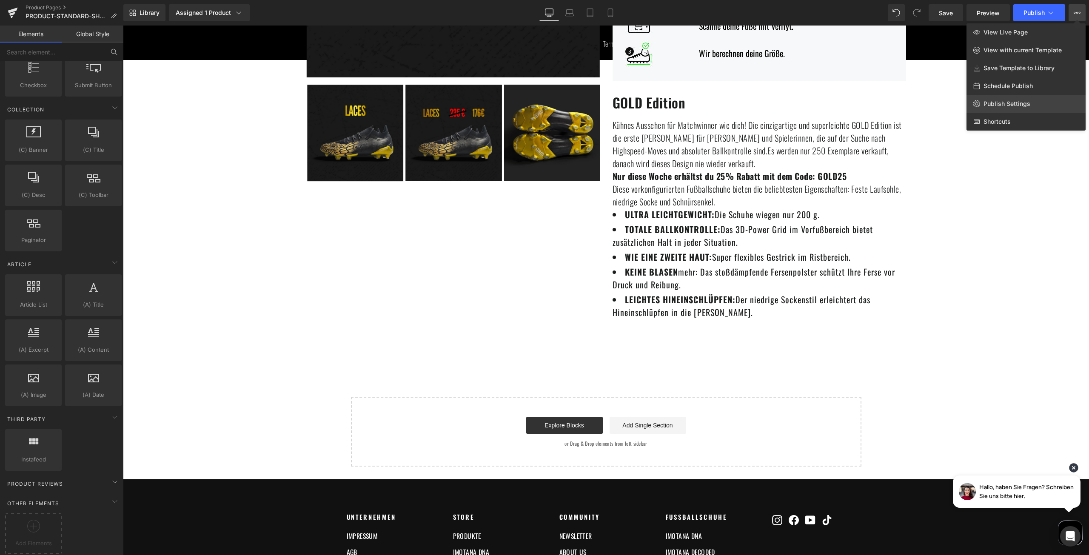
click at [996, 101] on span "Publish Settings" at bounding box center [1006, 104] width 47 height 8
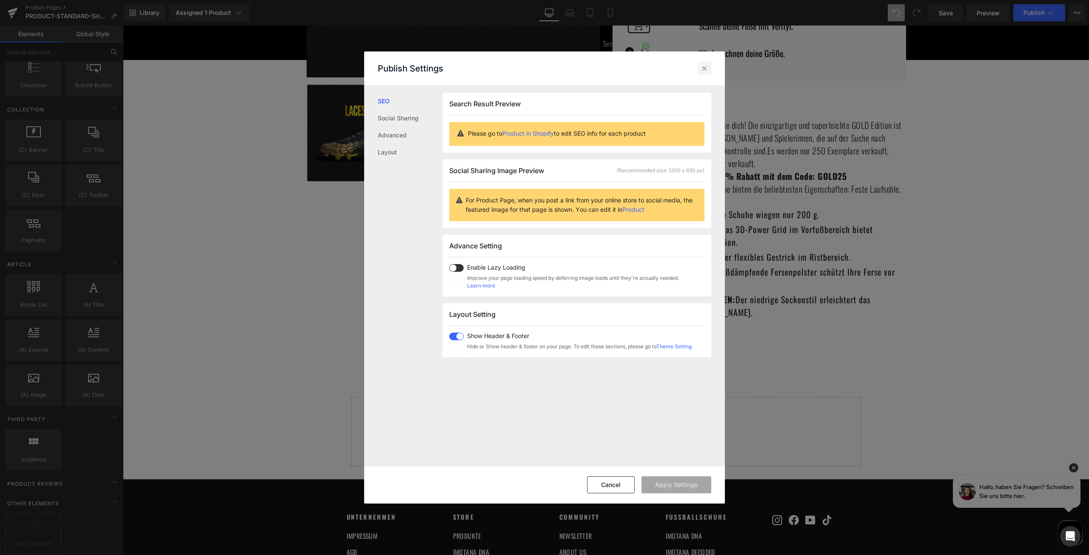
click at [709, 66] on div at bounding box center [704, 69] width 14 height 14
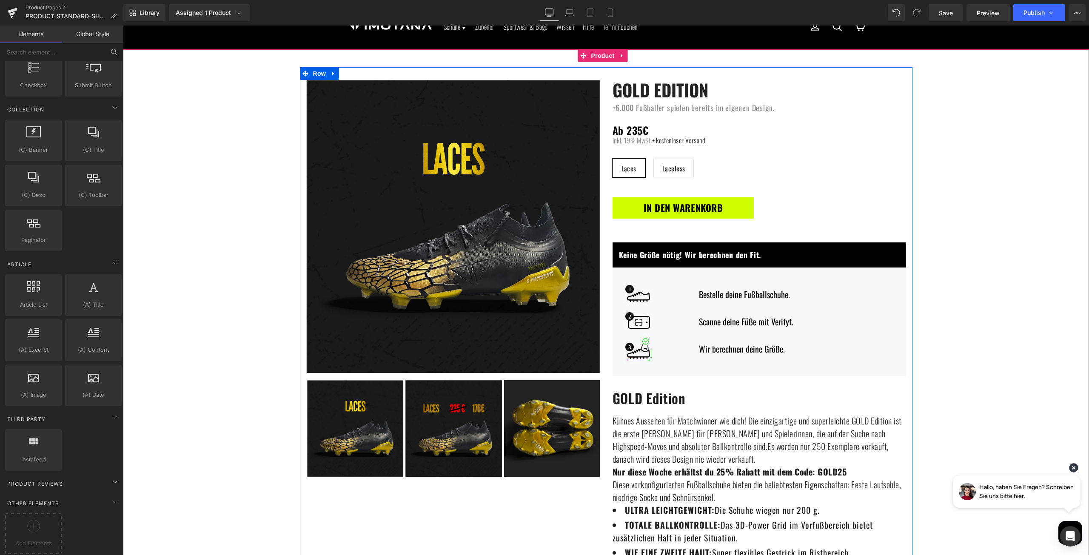
scroll to position [43, 0]
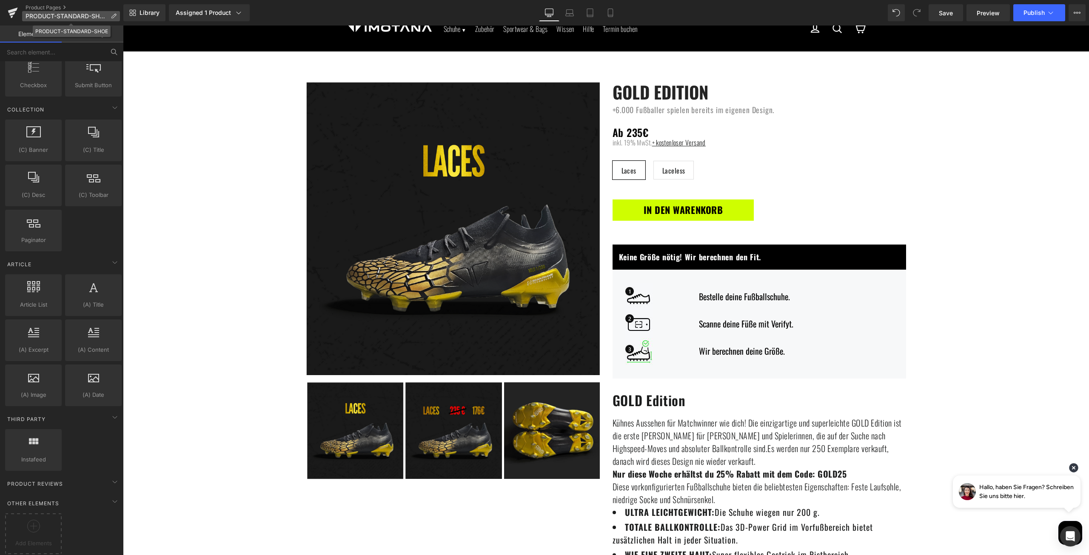
click at [111, 14] on icon at bounding box center [114, 16] width 6 height 6
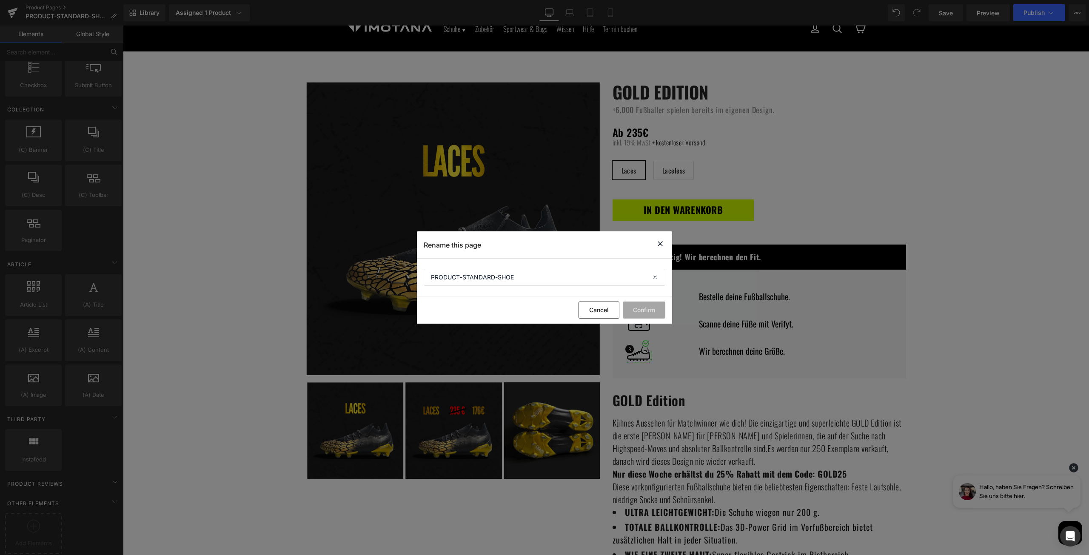
click at [664, 240] on icon at bounding box center [660, 244] width 10 height 11
